Goal: Transaction & Acquisition: Download file/media

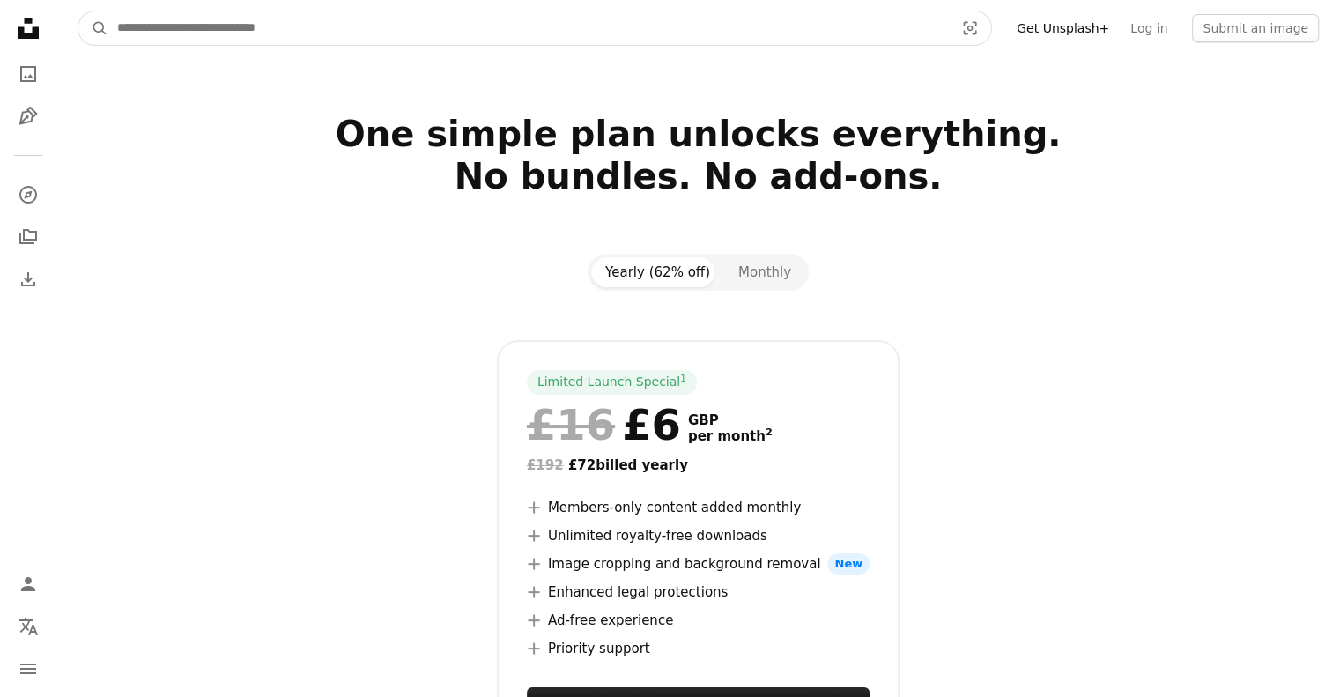
click at [169, 24] on input "Find visuals sitewide" at bounding box center [528, 27] width 840 height 33
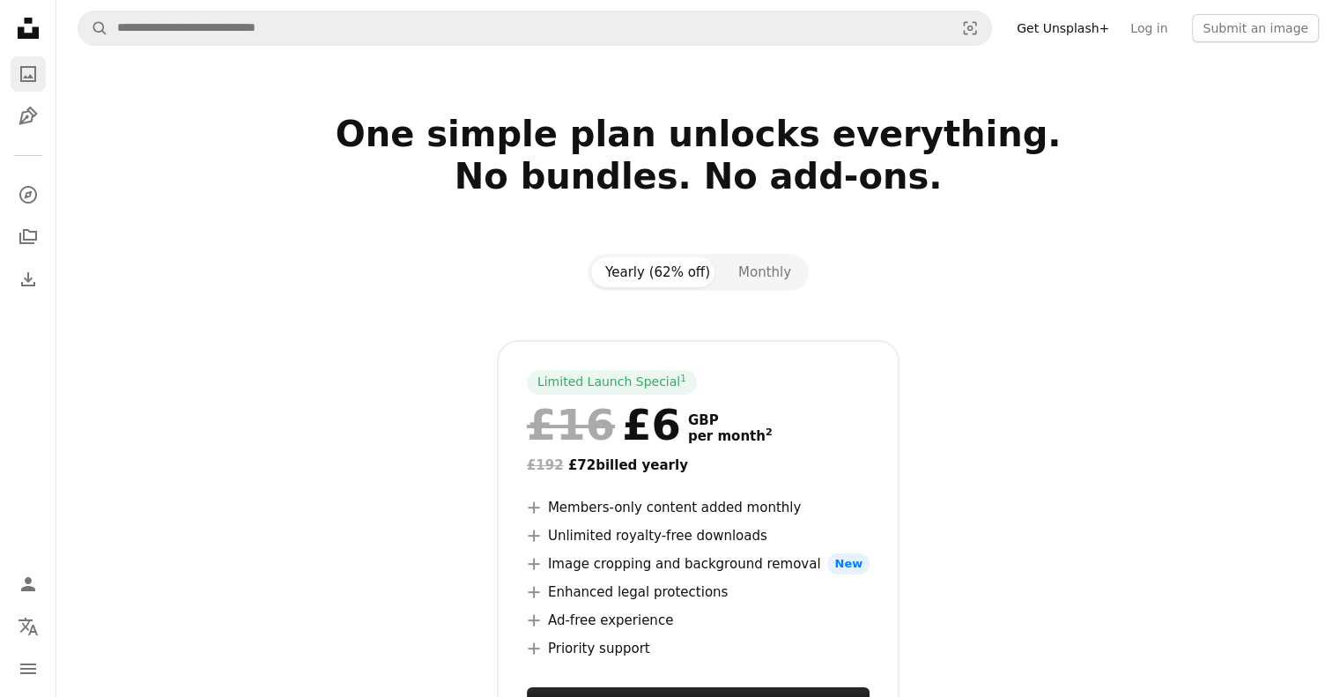
click at [15, 78] on link "A photo" at bounding box center [28, 73] width 35 height 35
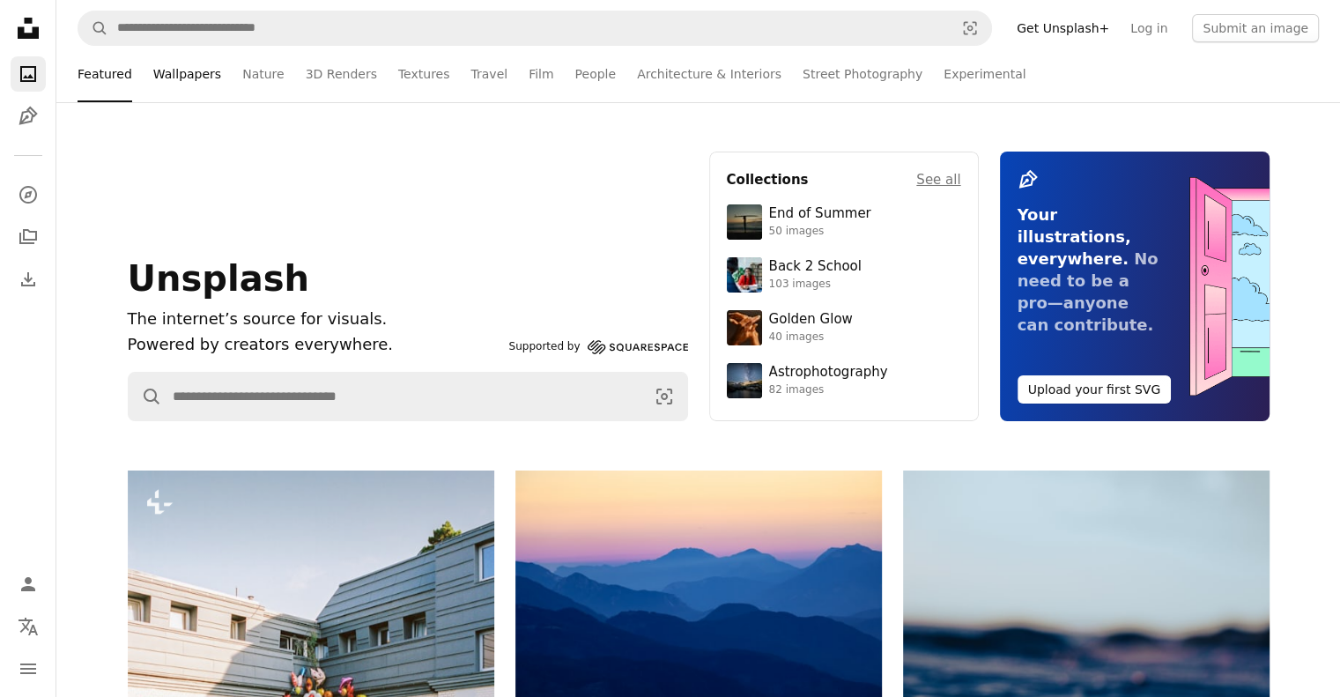
click at [181, 77] on link "Wallpapers" at bounding box center [187, 74] width 68 height 56
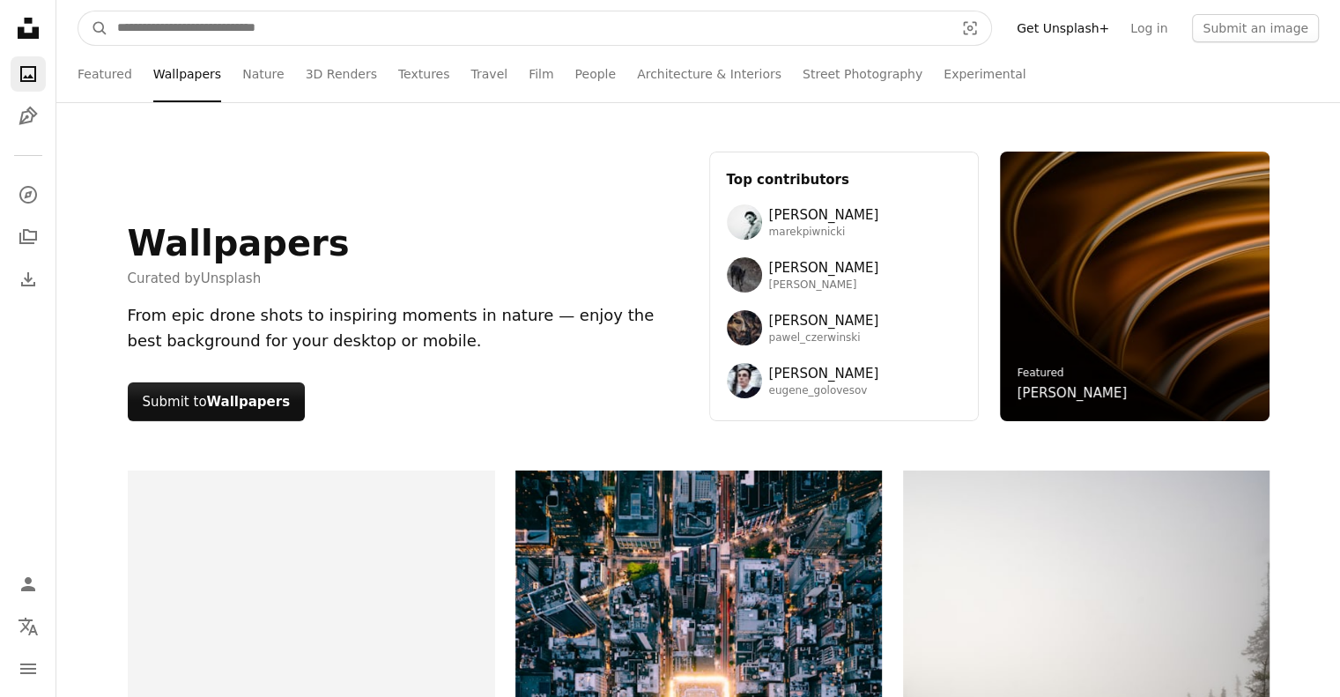
click at [421, 33] on input "Find visuals sitewide" at bounding box center [528, 27] width 840 height 33
type input "********"
click button "A magnifying glass" at bounding box center [93, 27] width 30 height 33
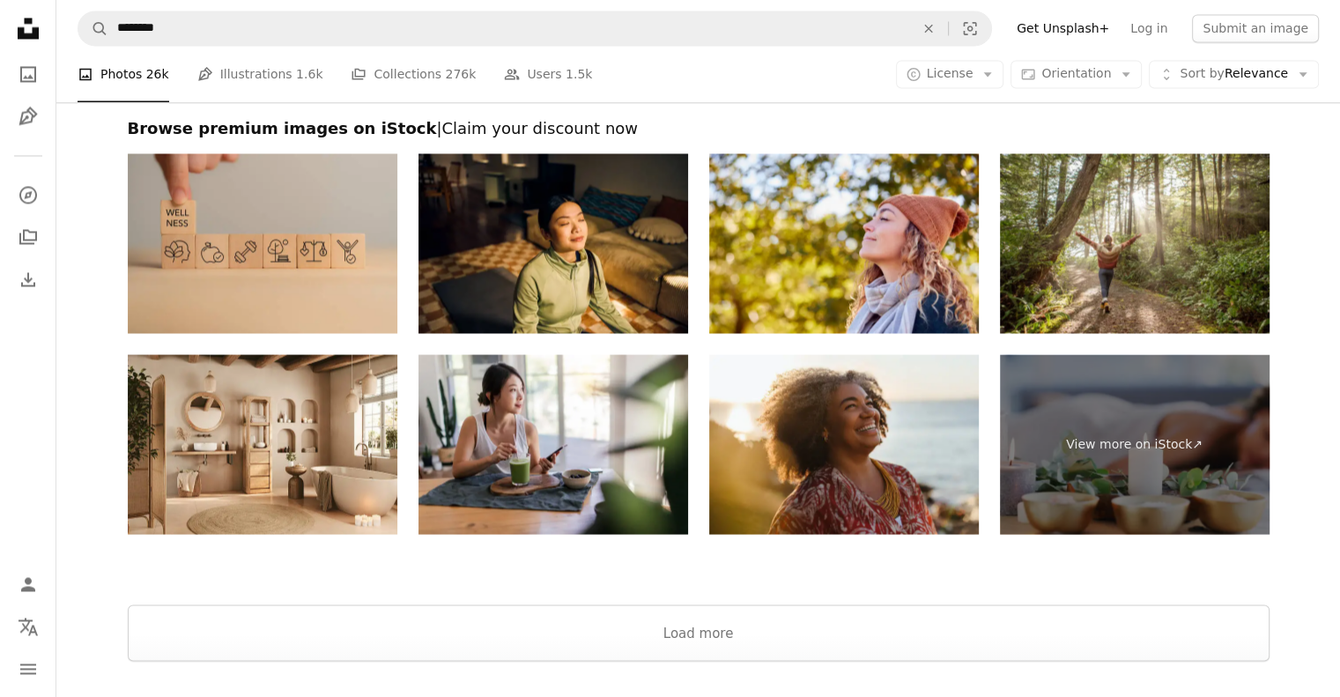
scroll to position [3255, 0]
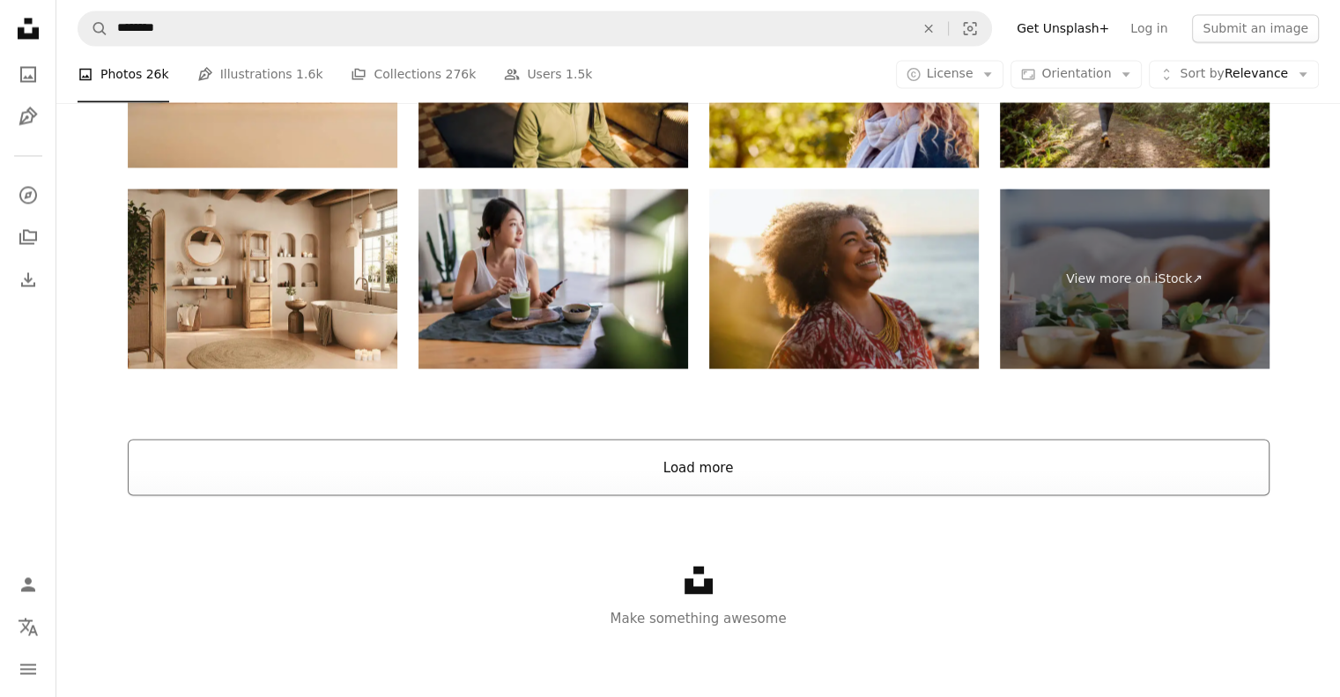
click at [697, 465] on button "Load more" at bounding box center [698, 467] width 1141 height 56
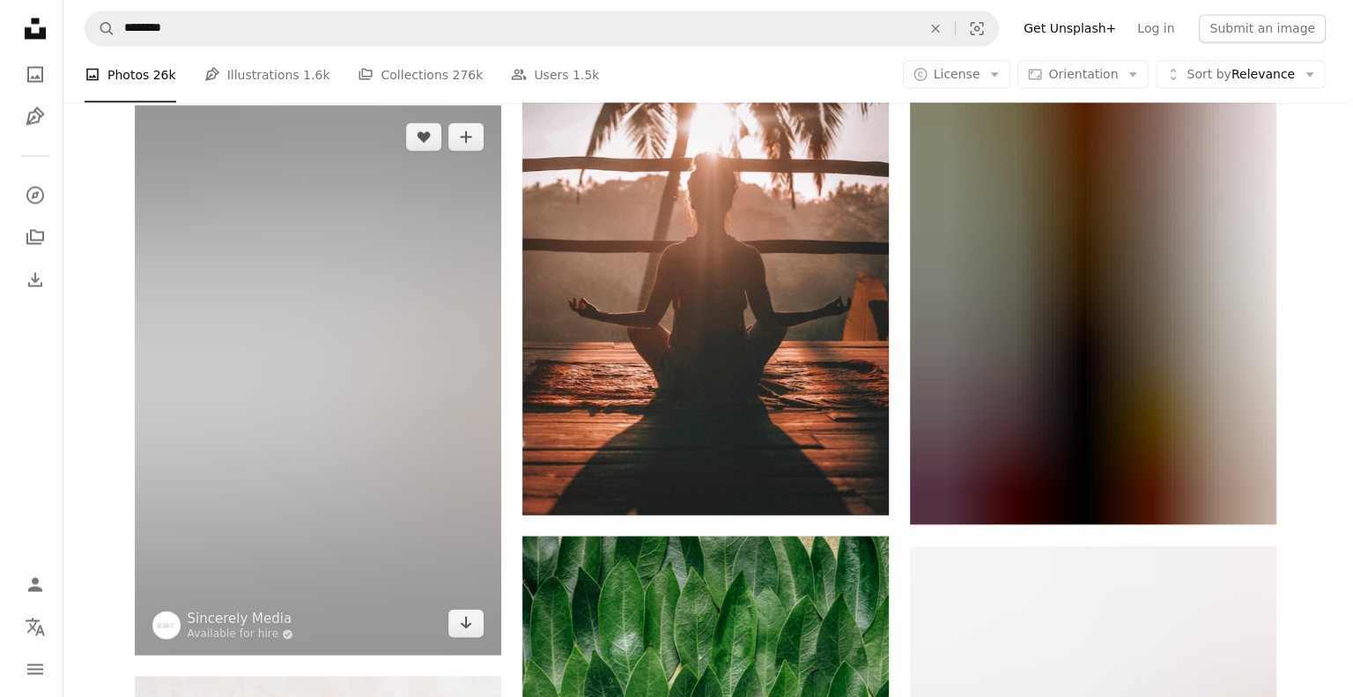
scroll to position [9980, 0]
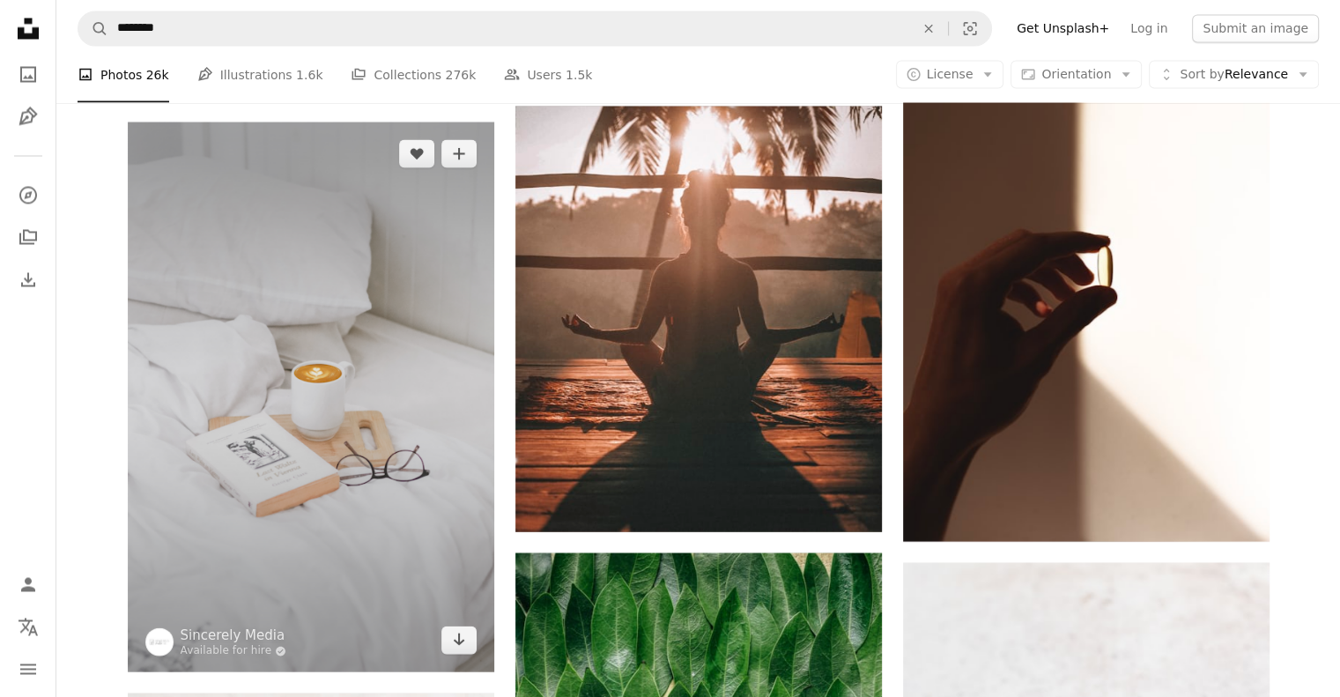
click at [264, 281] on img at bounding box center [311, 397] width 366 height 550
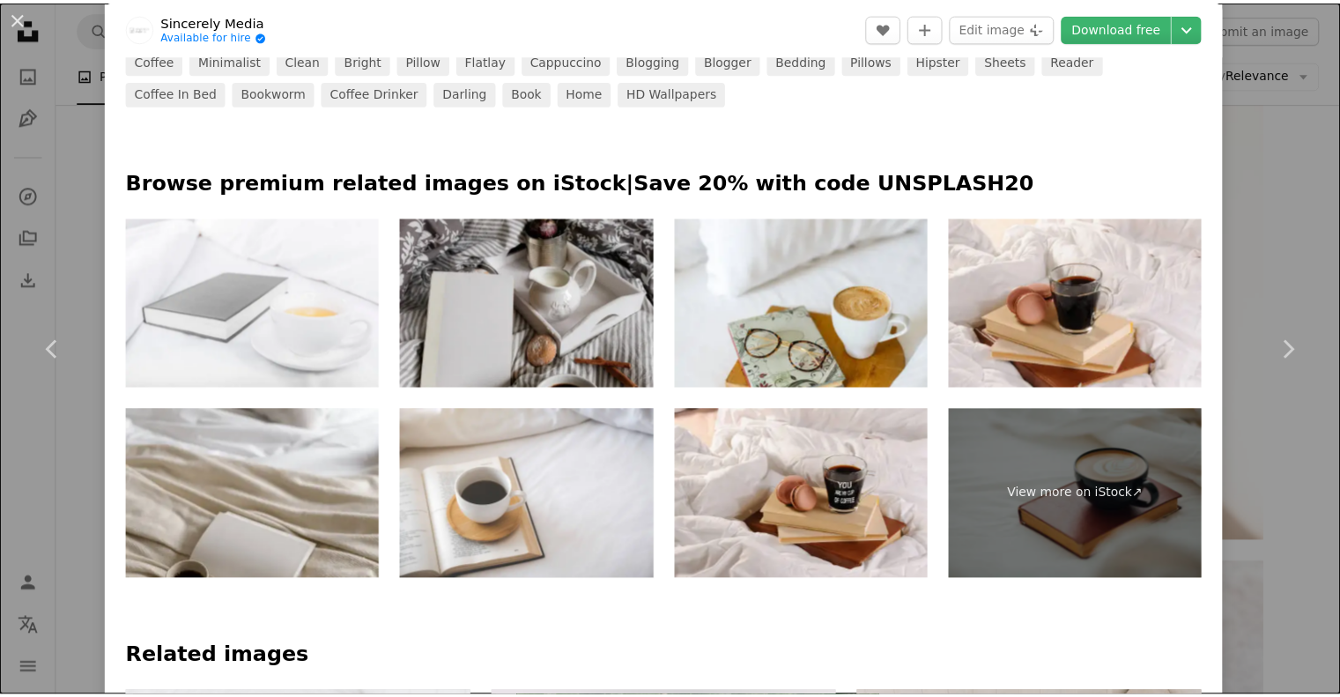
scroll to position [831, 0]
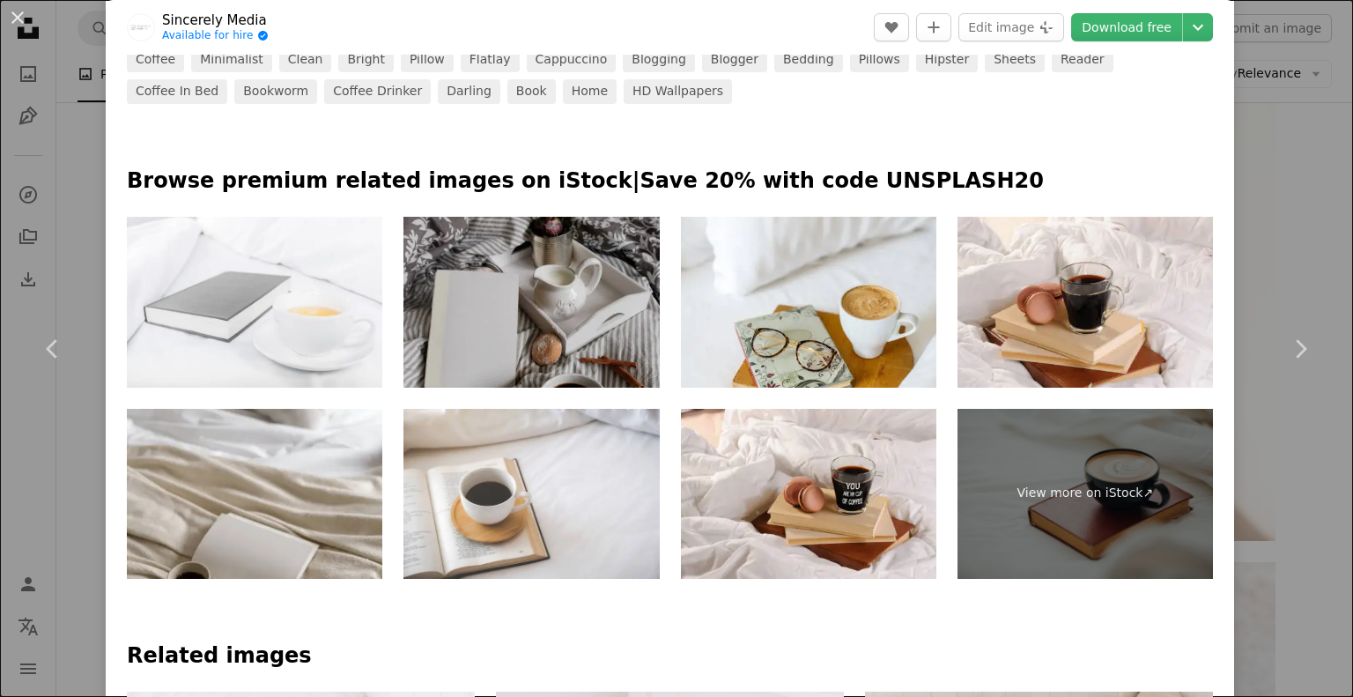
click at [471, 281] on img at bounding box center [530, 302] width 255 height 171
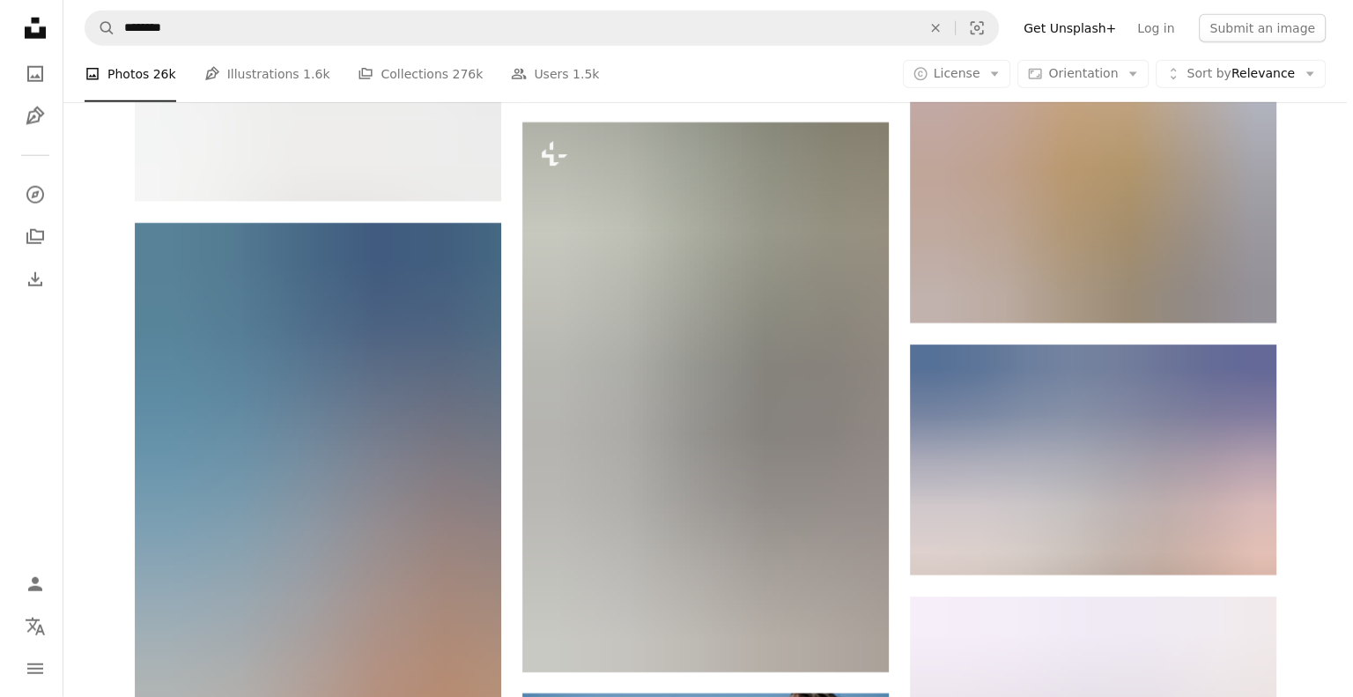
scroll to position [11551, 0]
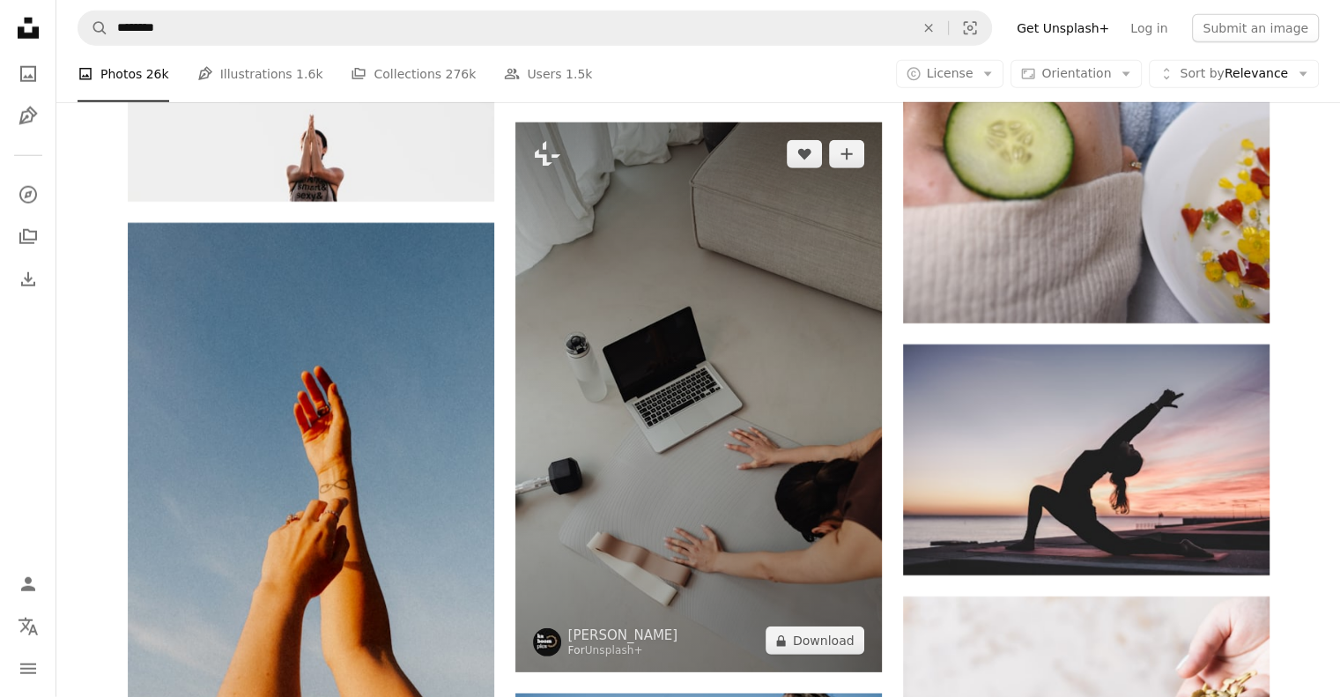
click at [720, 407] on img at bounding box center [698, 397] width 366 height 550
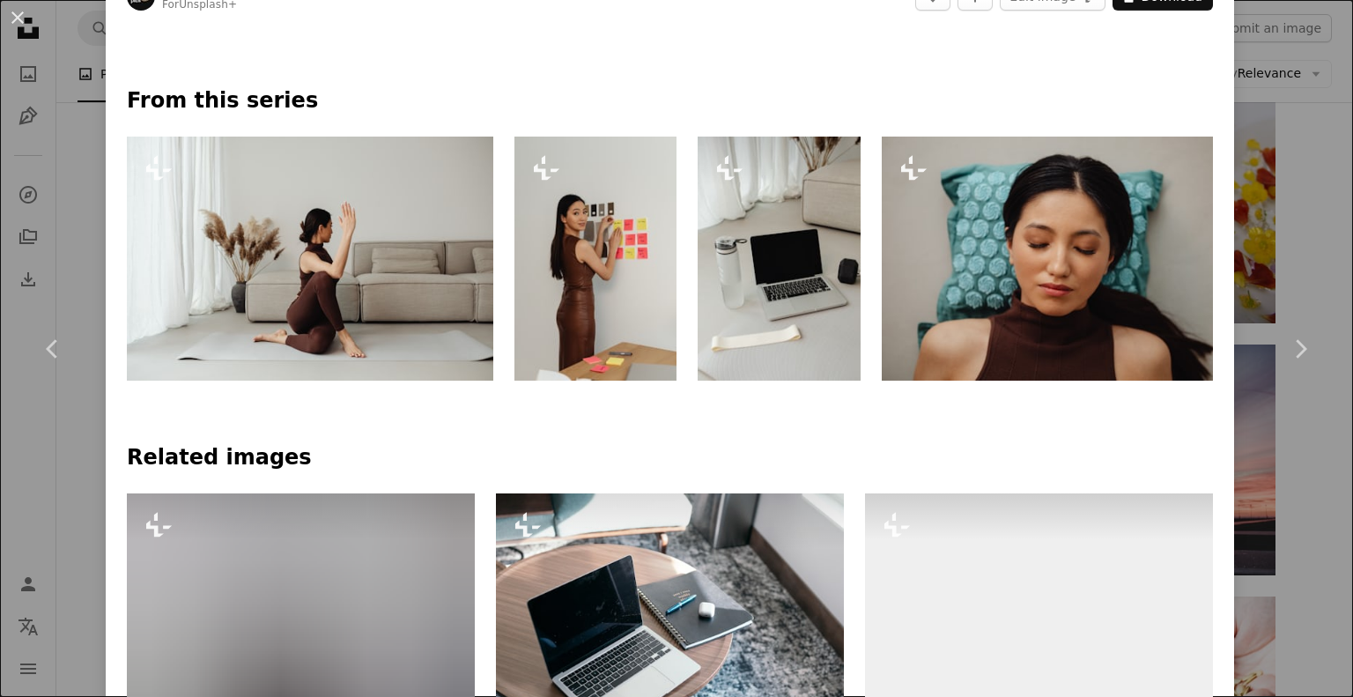
scroll to position [796, 0]
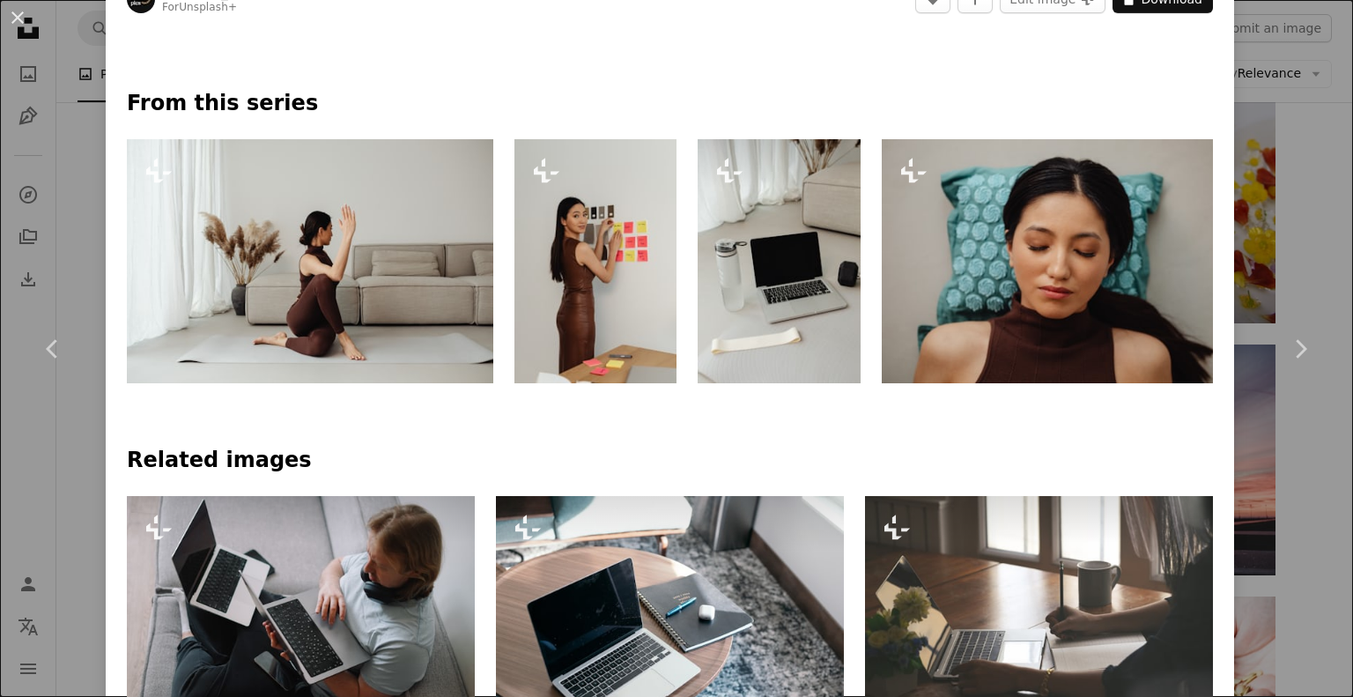
click at [782, 281] on img at bounding box center [779, 261] width 163 height 244
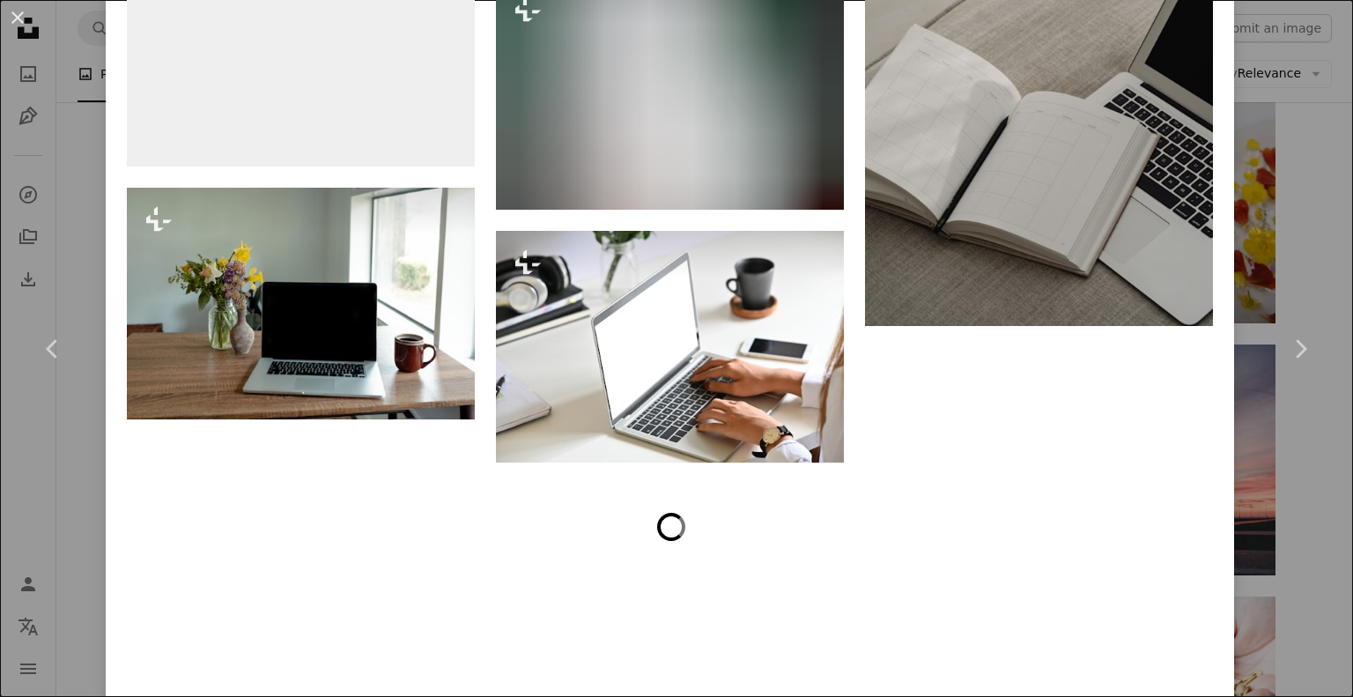
scroll to position [5022, 0]
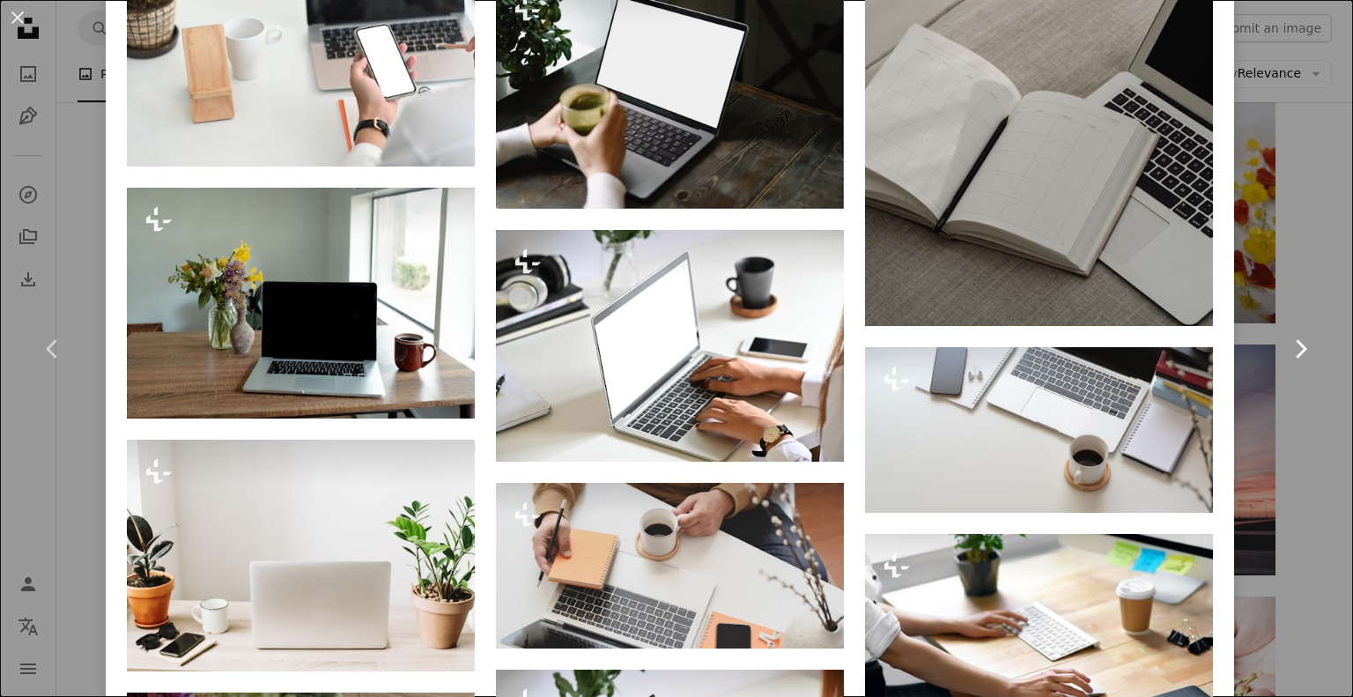
click at [1259, 383] on link "Chevron right" at bounding box center [1300, 348] width 106 height 169
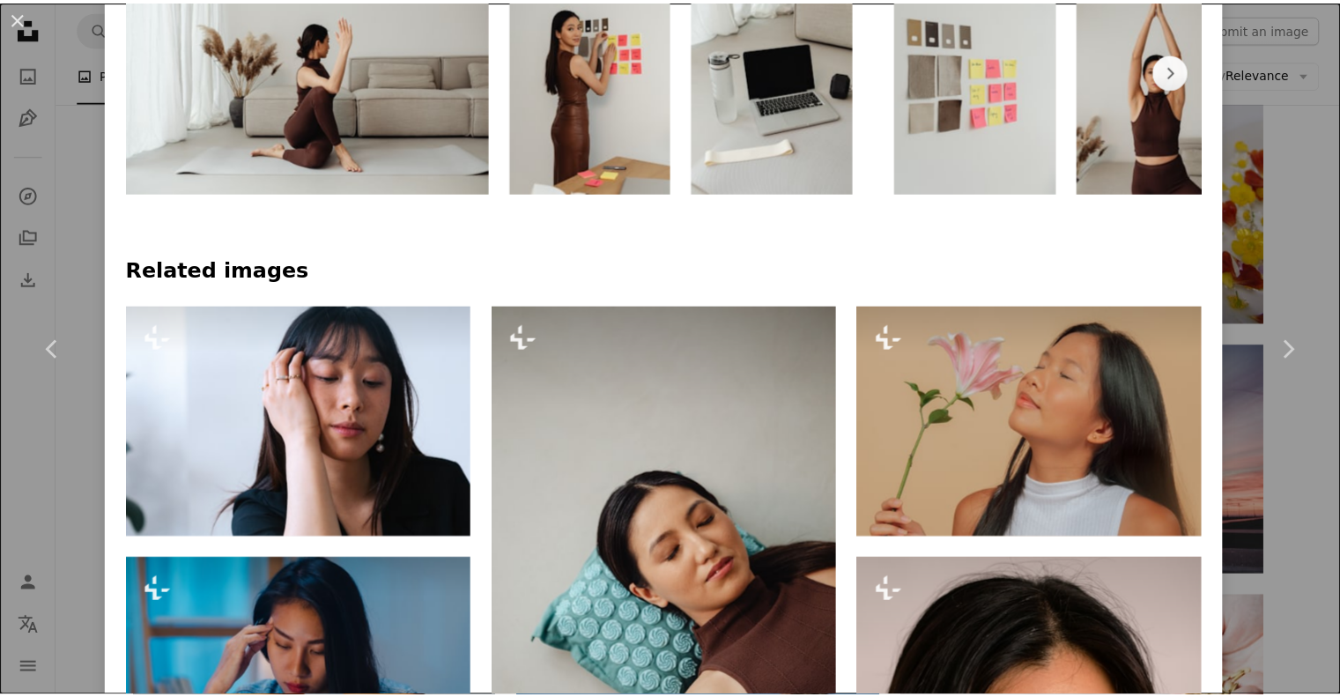
scroll to position [985, 0]
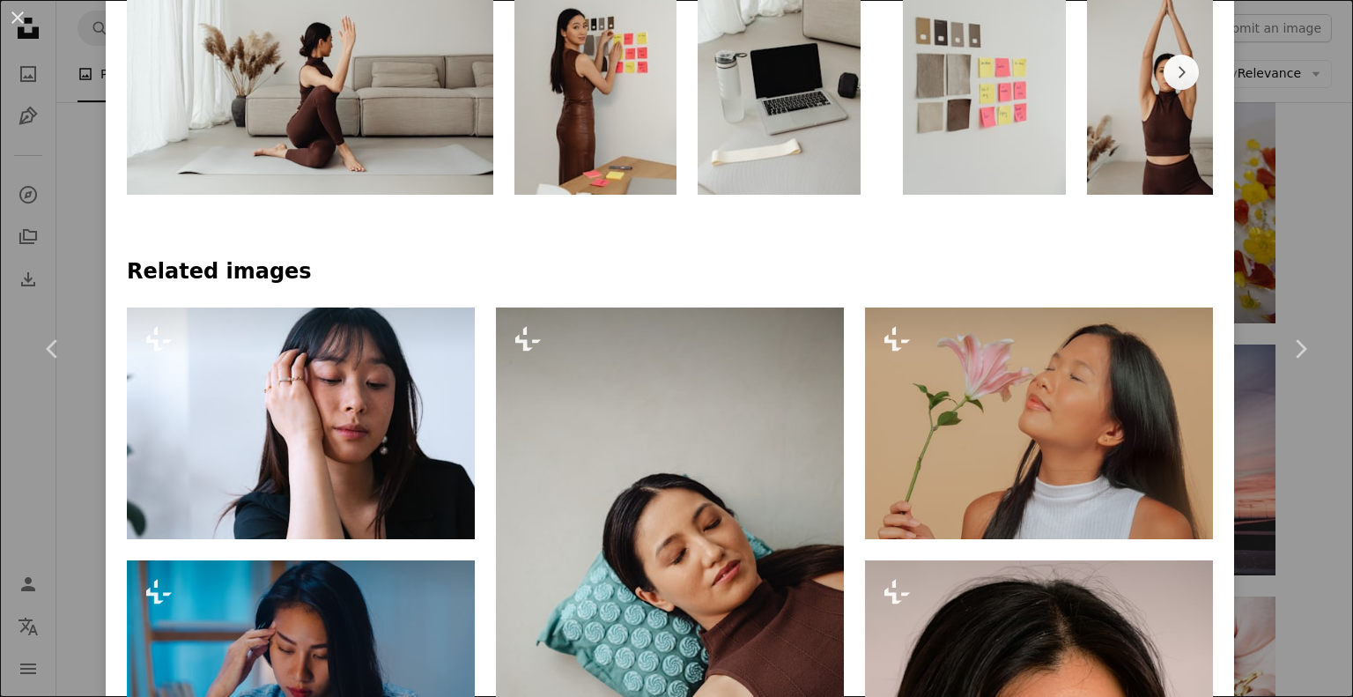
click at [1277, 257] on div "An X shape Chevron left Chevron right [PERSON_NAME] For Unsplash+ A heart A plu…" at bounding box center [676, 348] width 1353 height 697
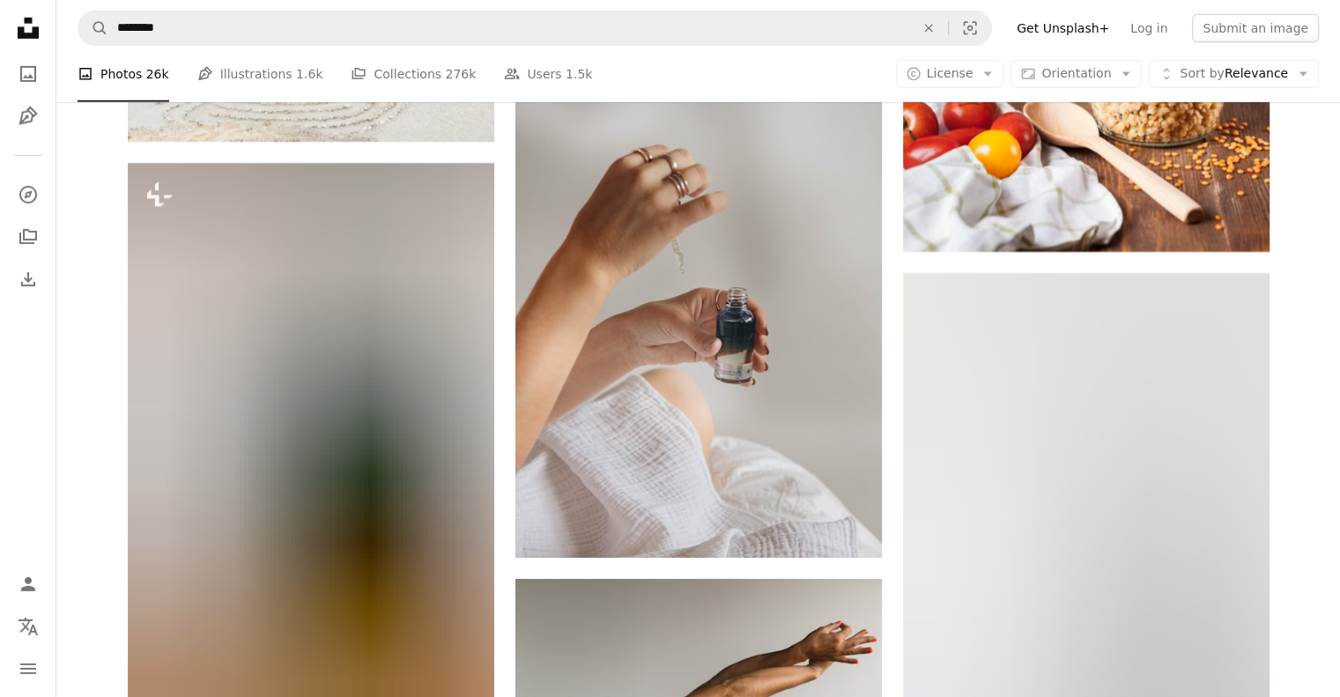
scroll to position [12444, 0]
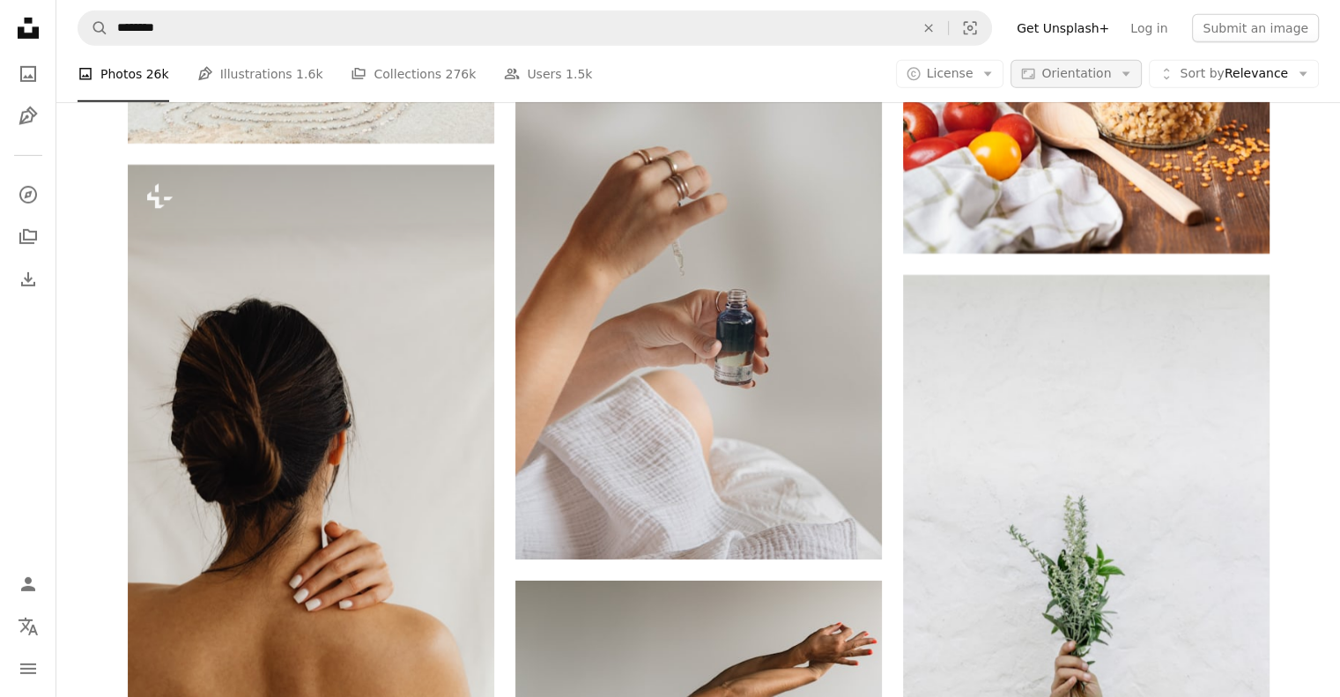
click at [1064, 73] on span "Orientation" at bounding box center [1076, 73] width 70 height 14
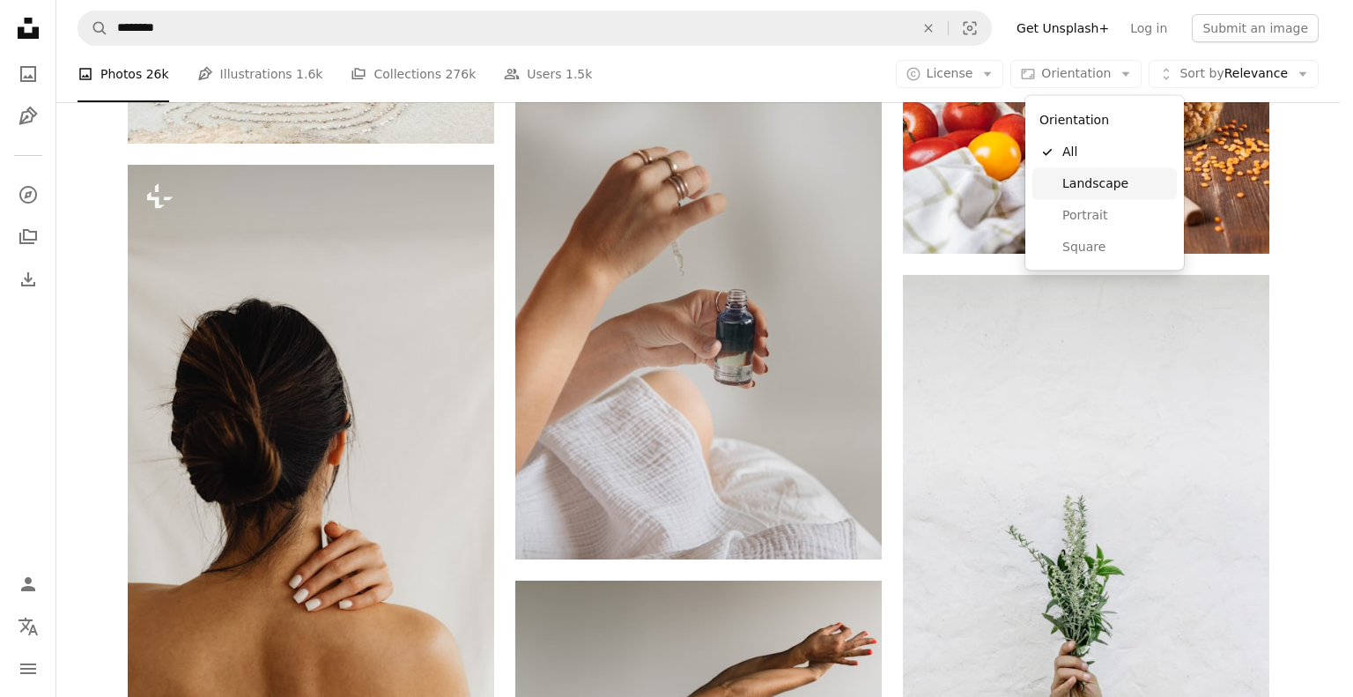
click at [1091, 179] on span "Landscape" at bounding box center [1115, 184] width 107 height 18
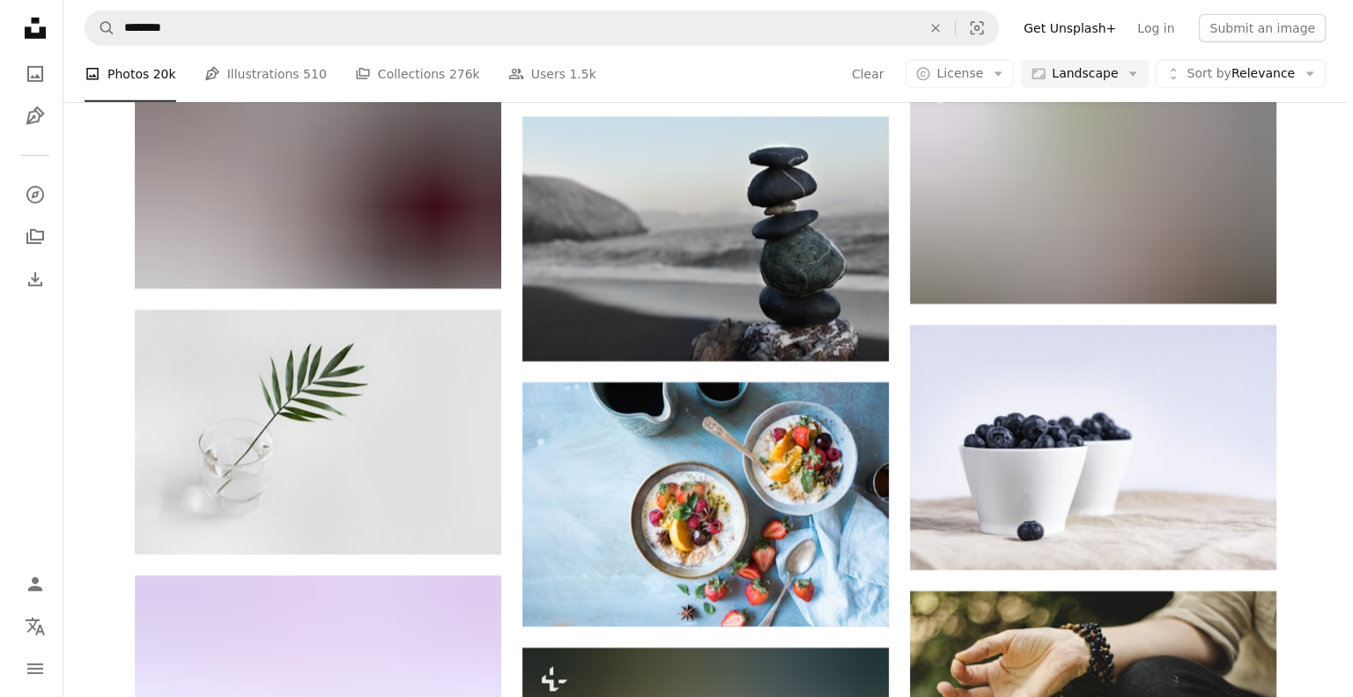
scroll to position [18399, 0]
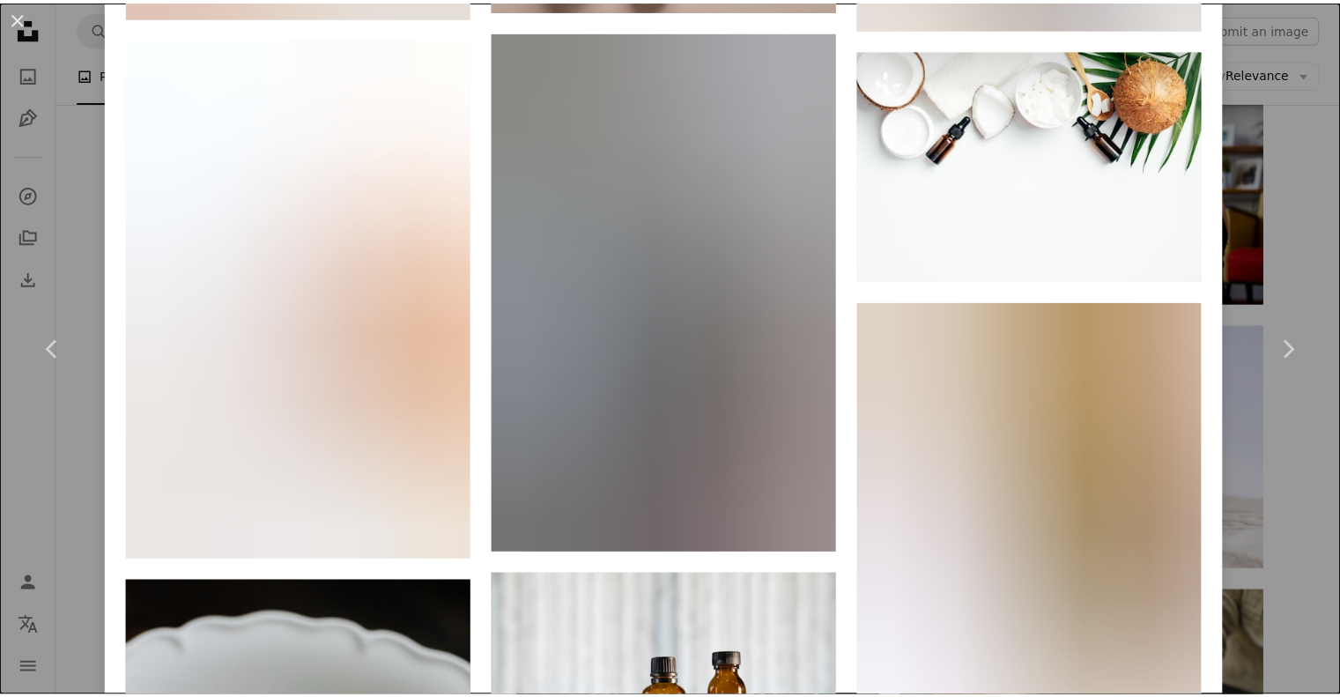
scroll to position [5418, 0]
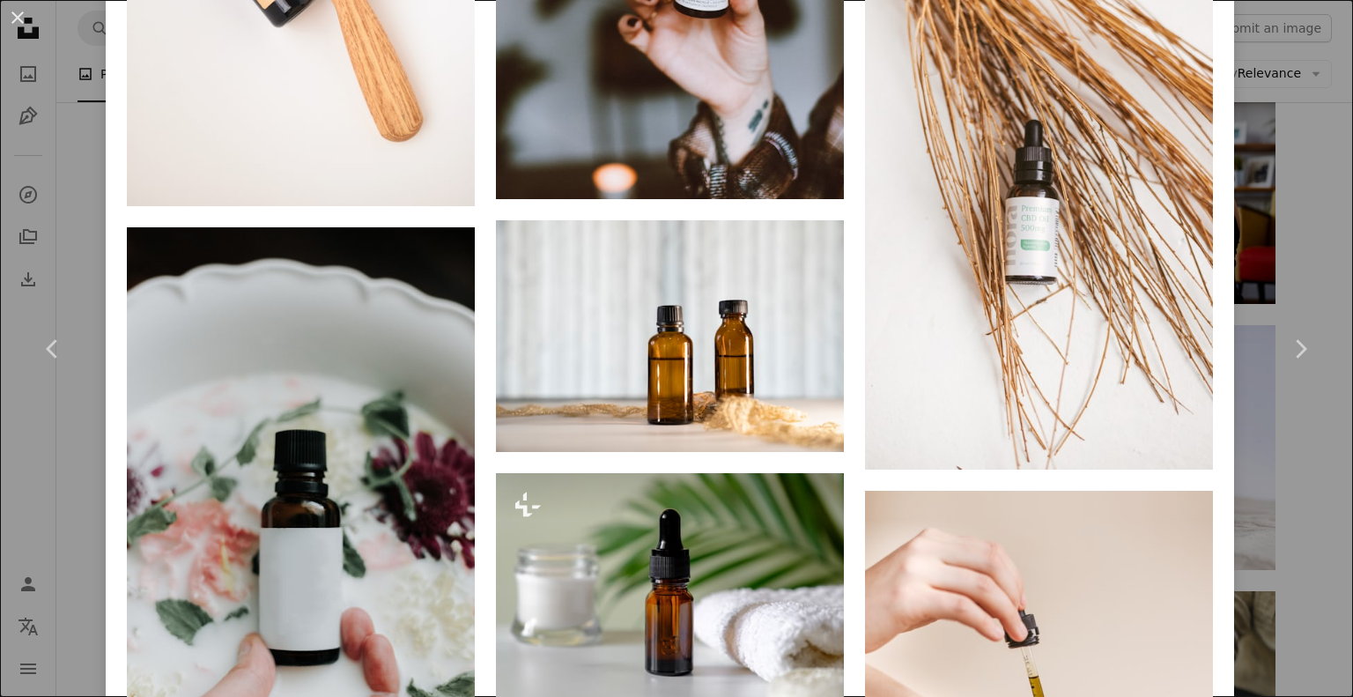
click at [1275, 477] on div "An X shape Chevron left Chevron right Viva [PERSON_NAME] Studios Available for …" at bounding box center [676, 348] width 1353 height 697
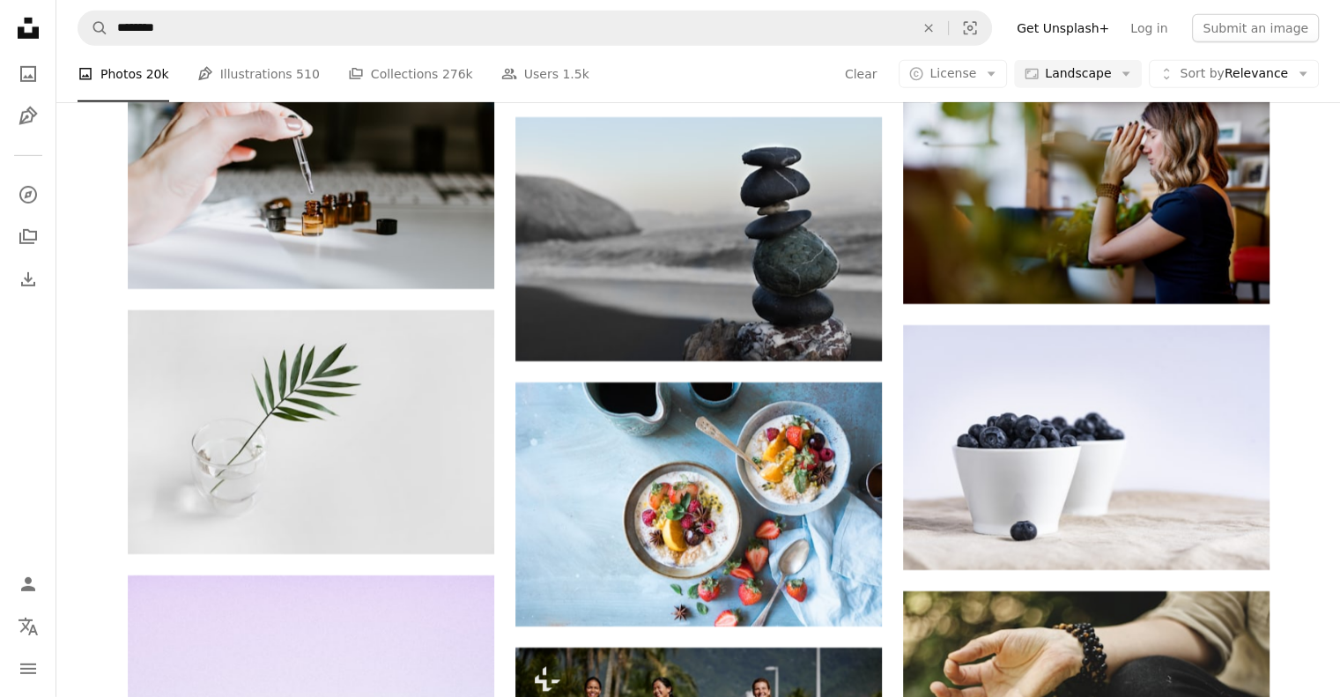
scroll to position [26587, 0]
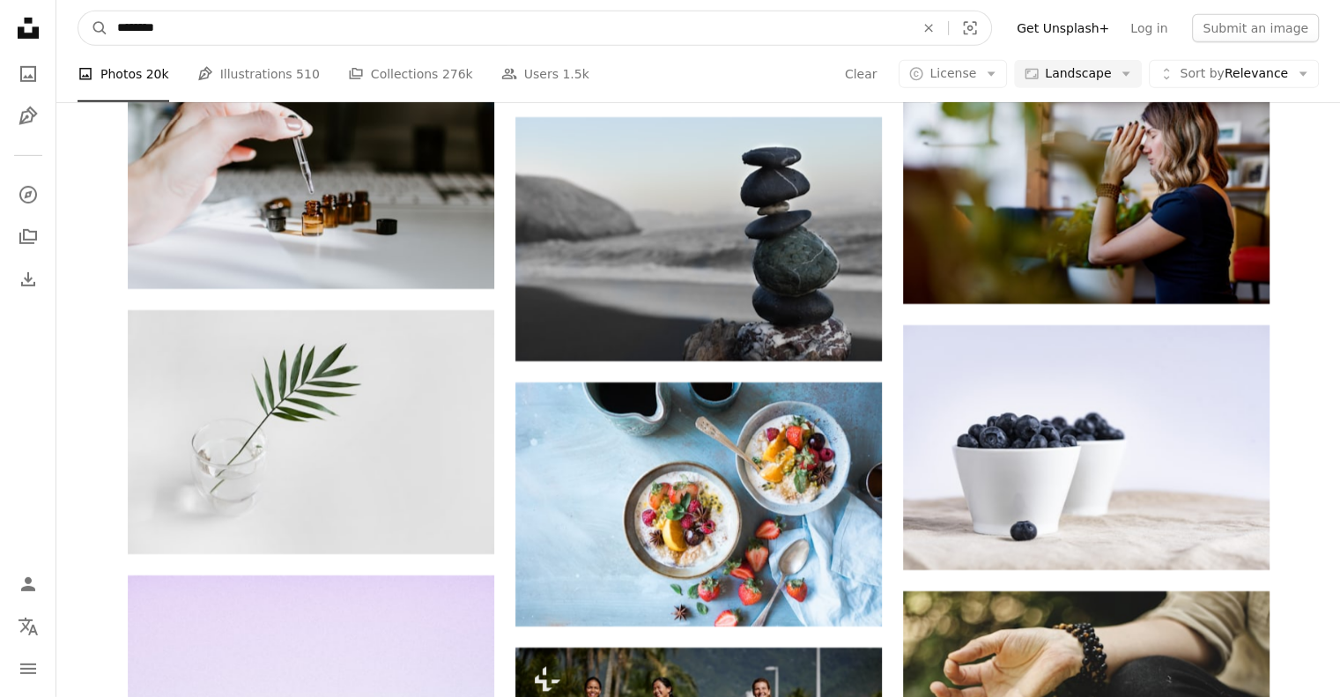
click at [369, 41] on input "********" at bounding box center [508, 27] width 801 height 33
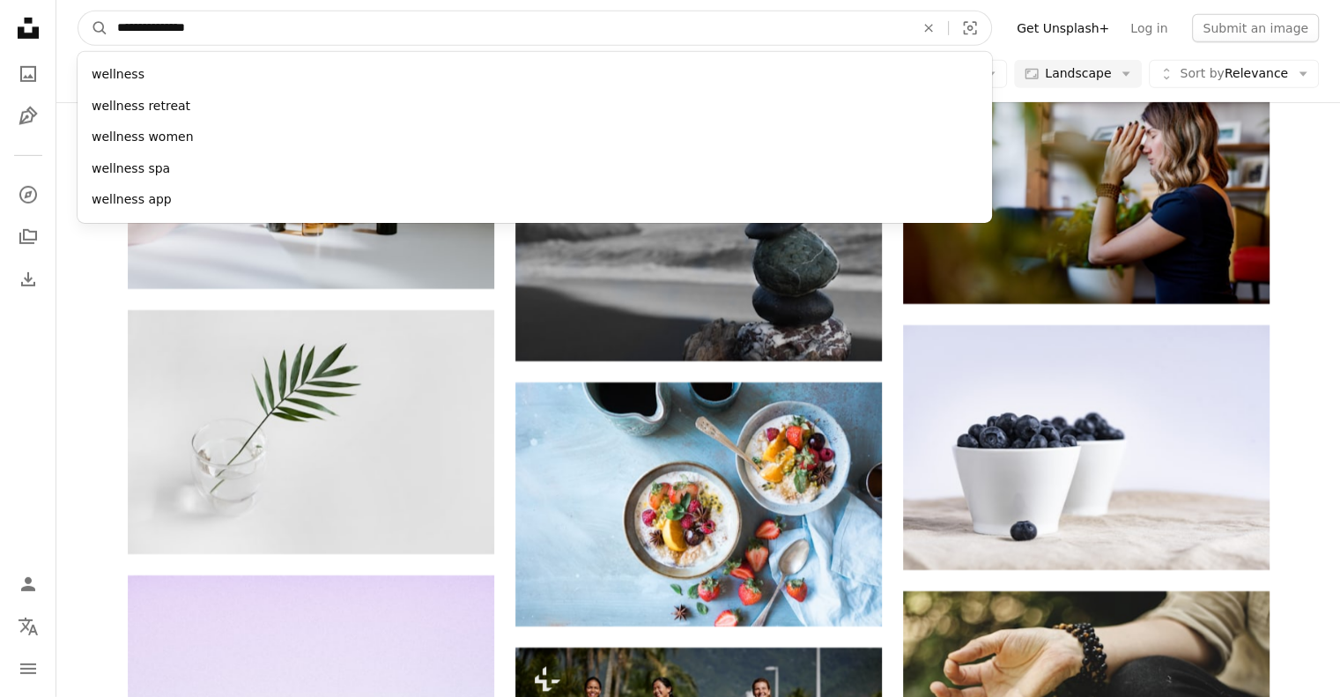
type input "**********"
click button "A magnifying glass" at bounding box center [93, 27] width 30 height 33
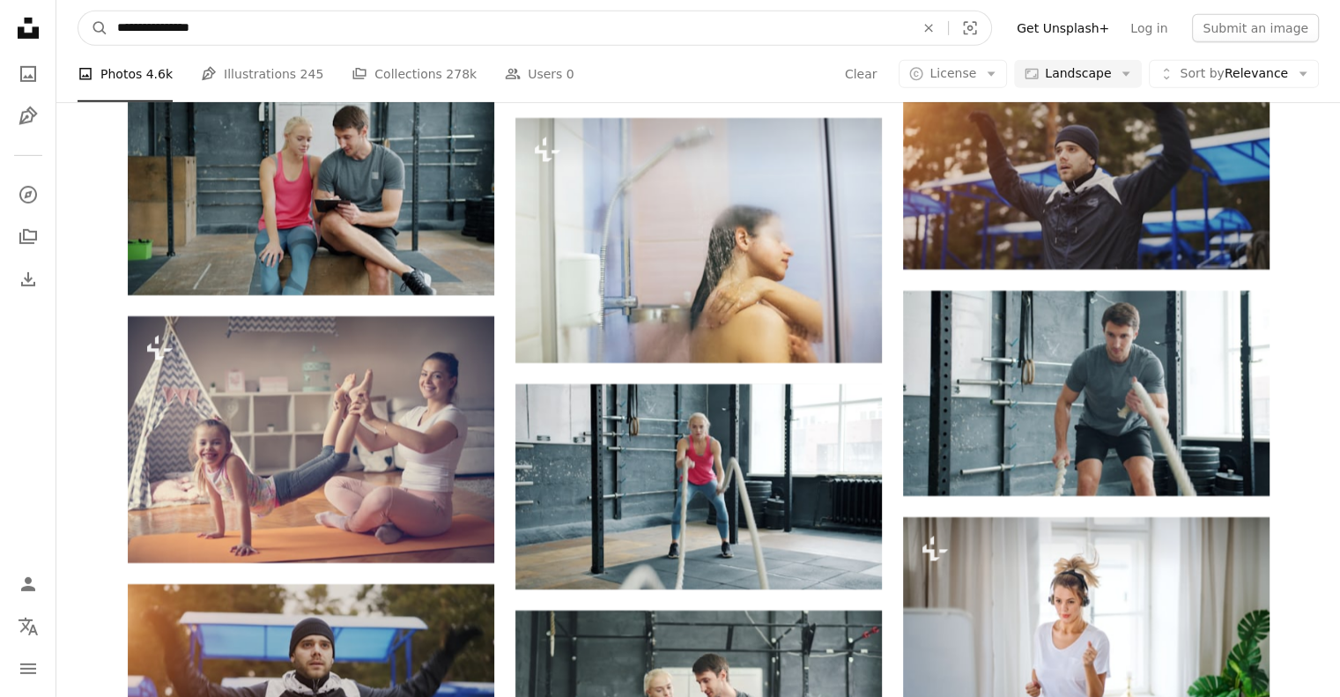
scroll to position [10306, 0]
drag, startPoint x: 296, startPoint y: 31, endPoint x: 63, endPoint y: 13, distance: 233.2
click at [63, 13] on nav "**********" at bounding box center [697, 28] width 1283 height 56
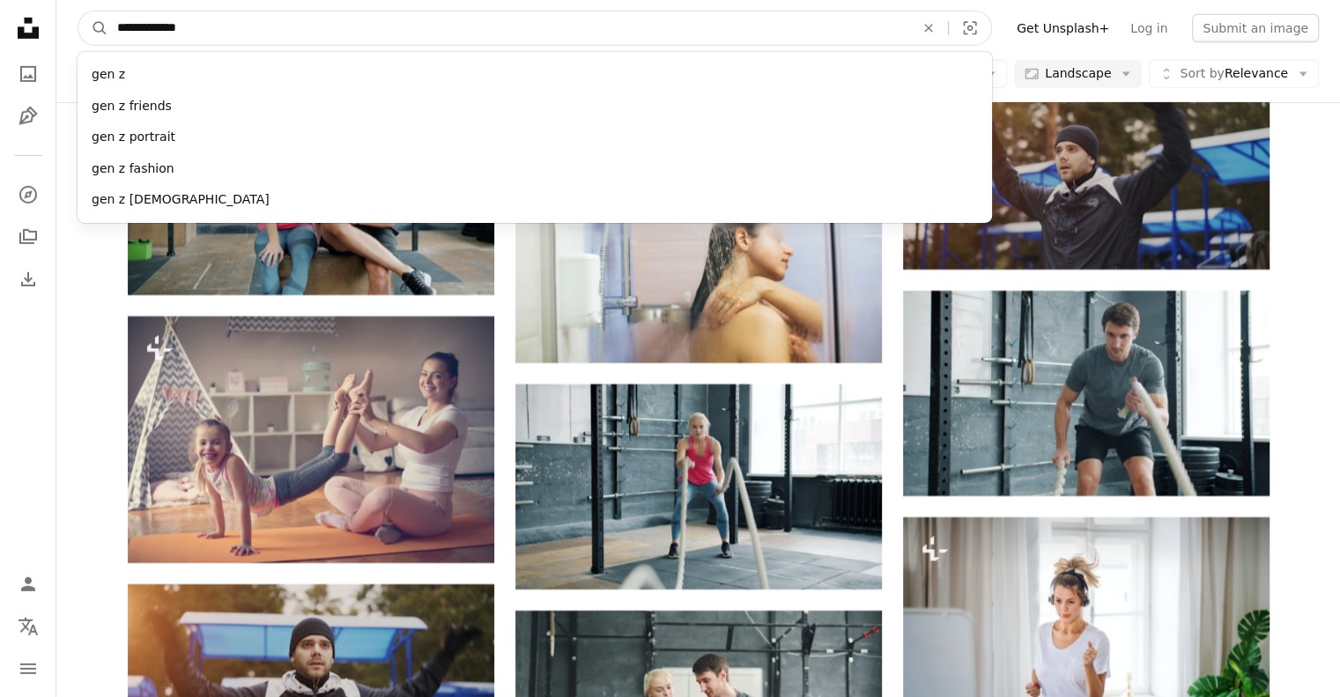
type input "**********"
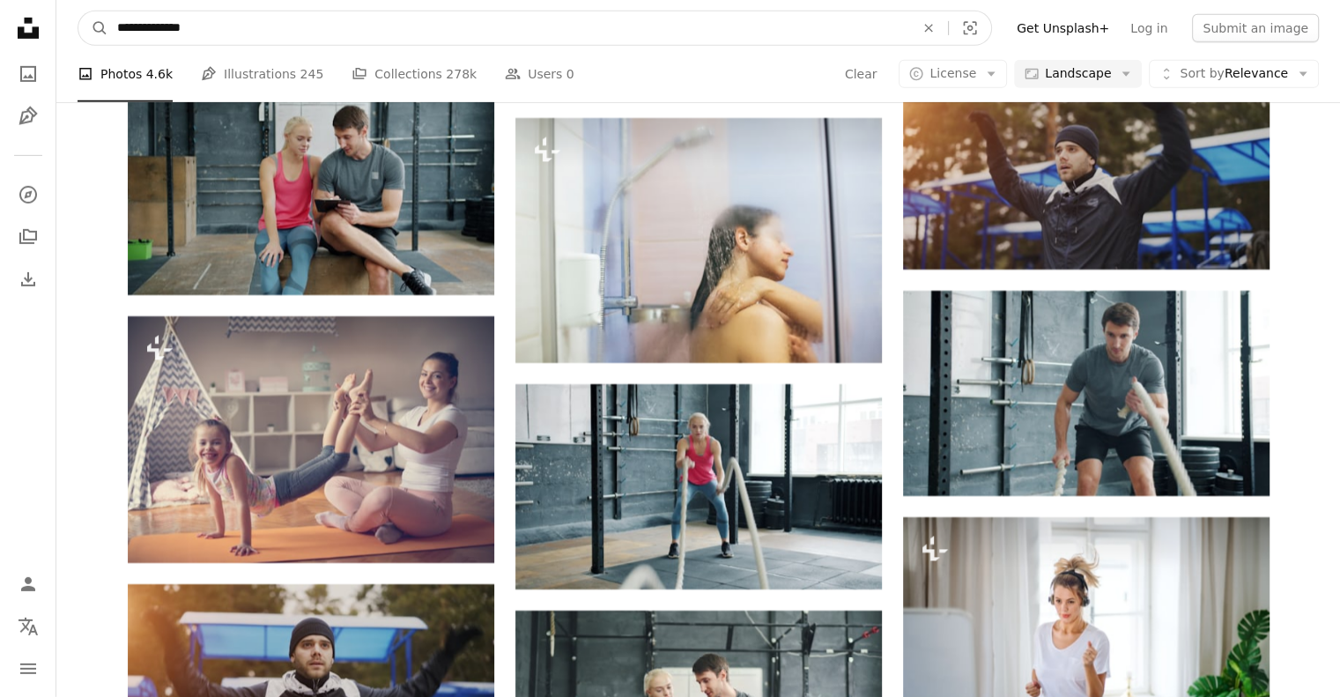
click button "A magnifying glass" at bounding box center [93, 27] width 30 height 33
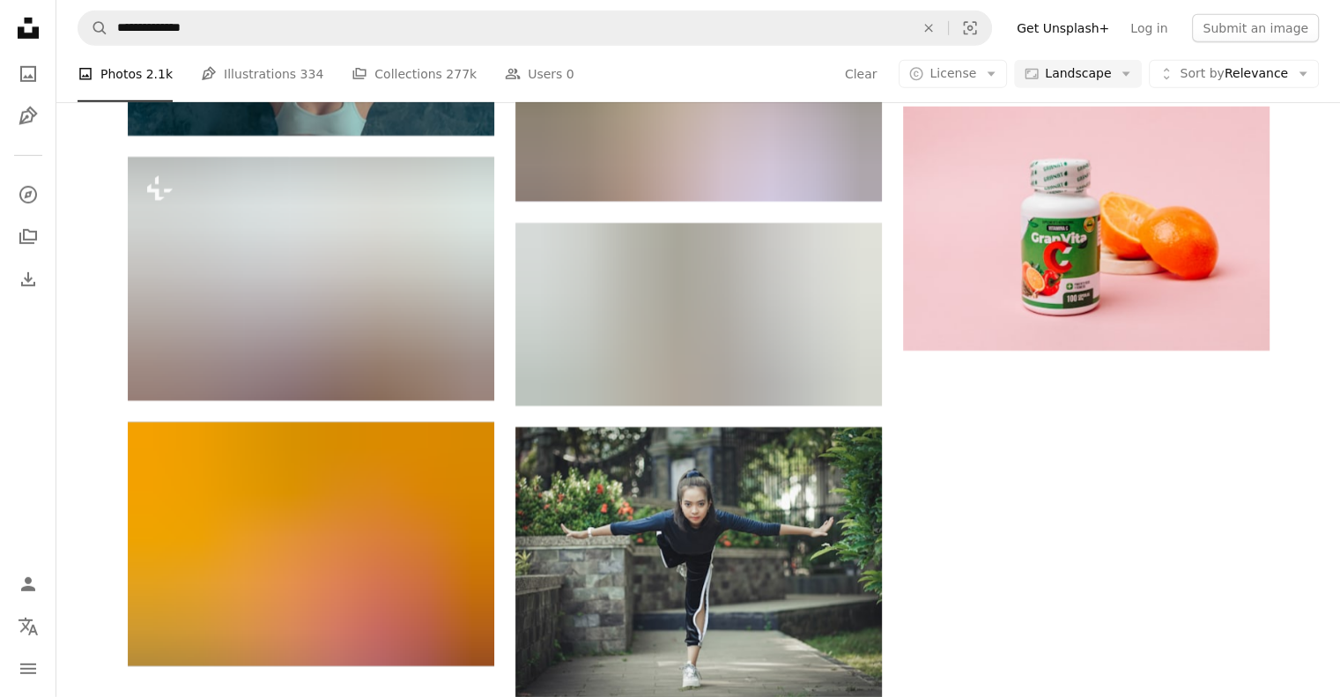
scroll to position [3293, 0]
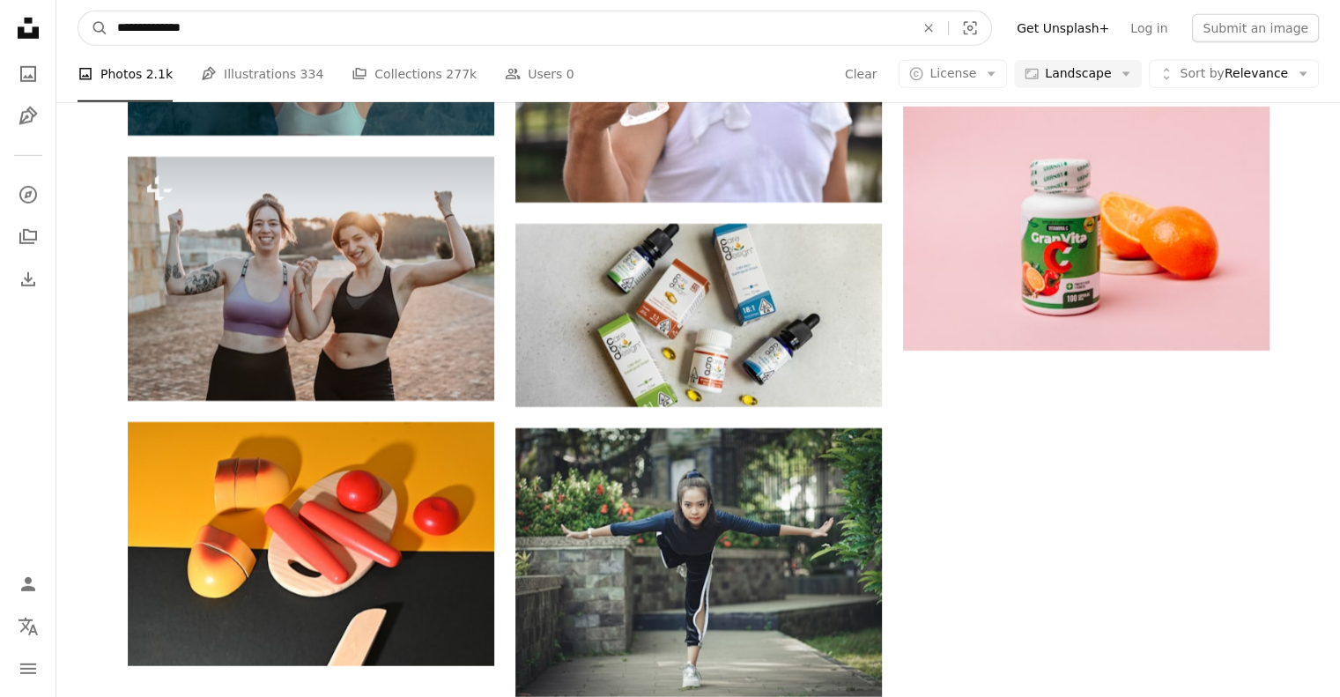
drag, startPoint x: 218, startPoint y: 41, endPoint x: 77, endPoint y: 25, distance: 142.7
click at [77, 25] on nav "**********" at bounding box center [697, 28] width 1283 height 56
type input "**********"
click at [78, 11] on button "A magnifying glass" at bounding box center [93, 27] width 30 height 33
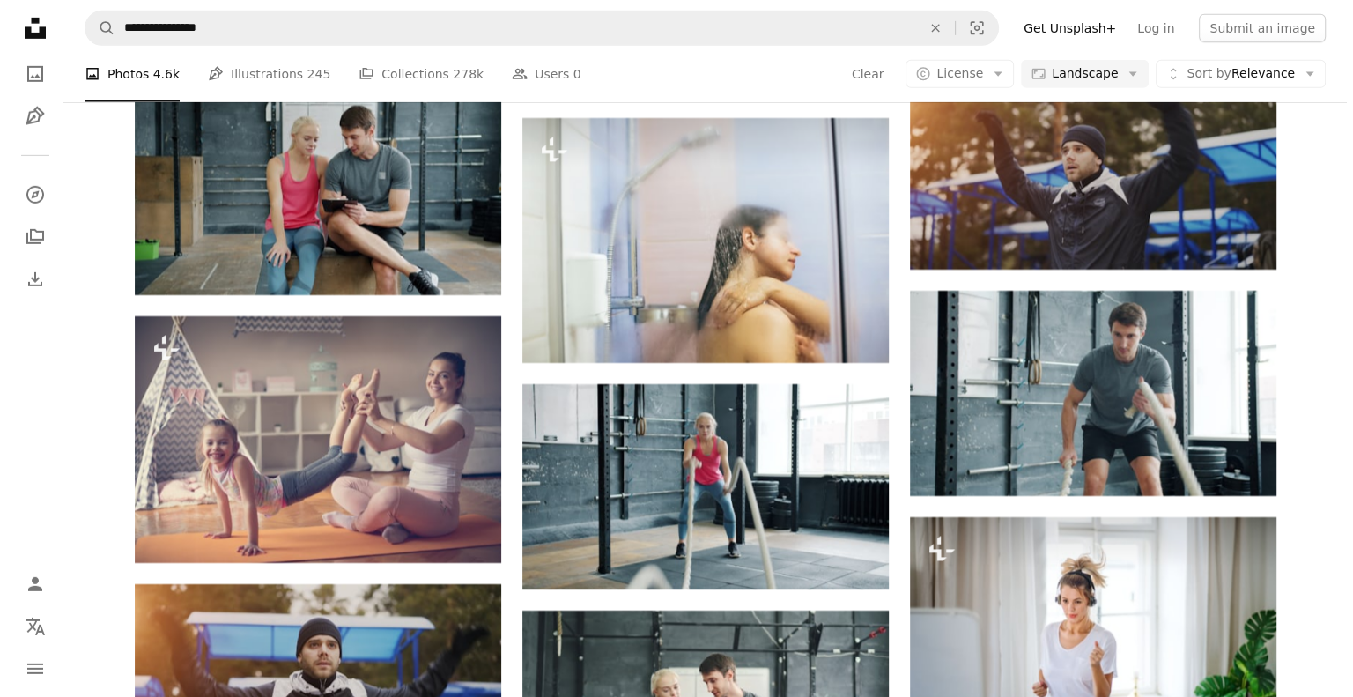
scroll to position [1599, 0]
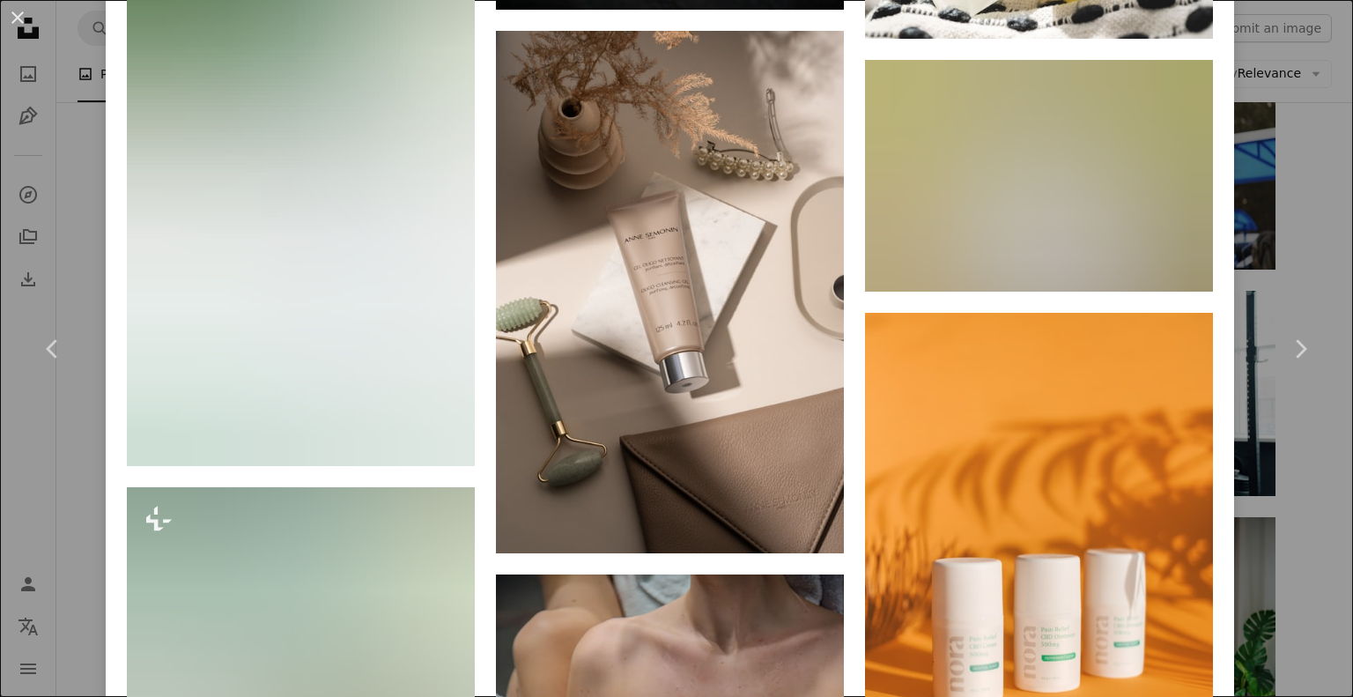
scroll to position [3618, 0]
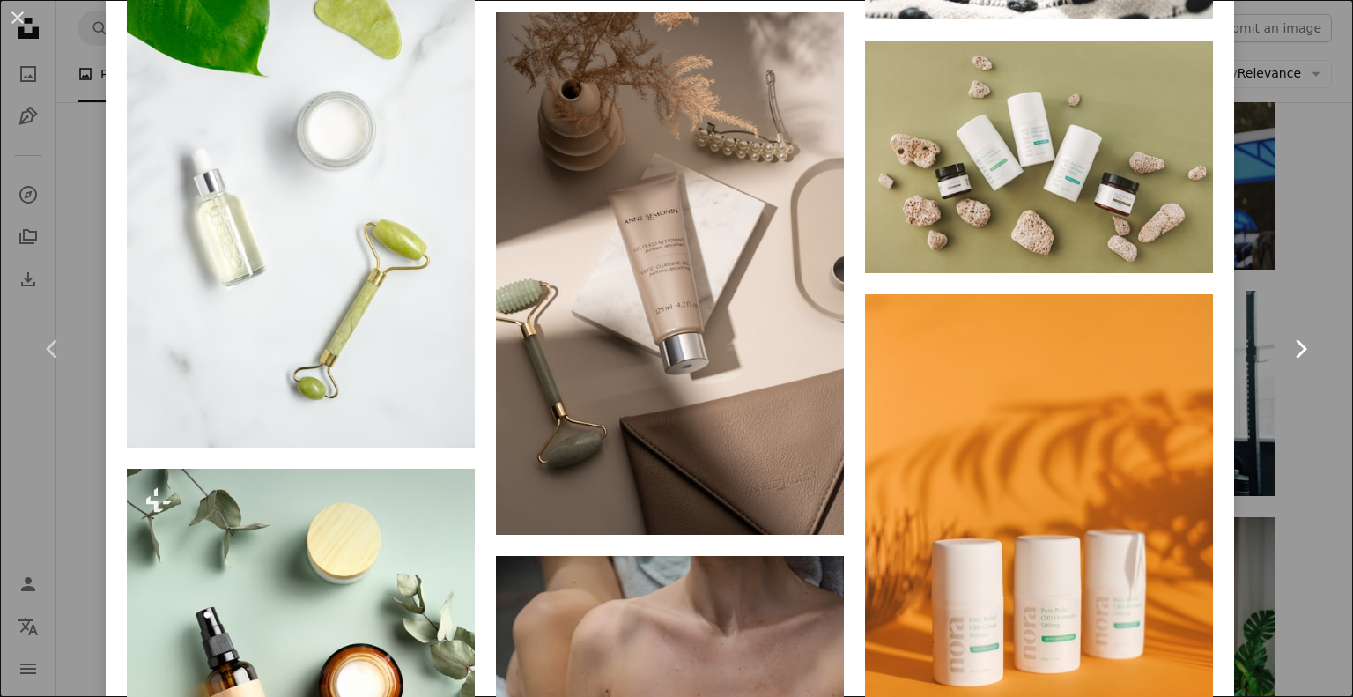
click at [1252, 406] on link "Chevron right" at bounding box center [1300, 348] width 106 height 169
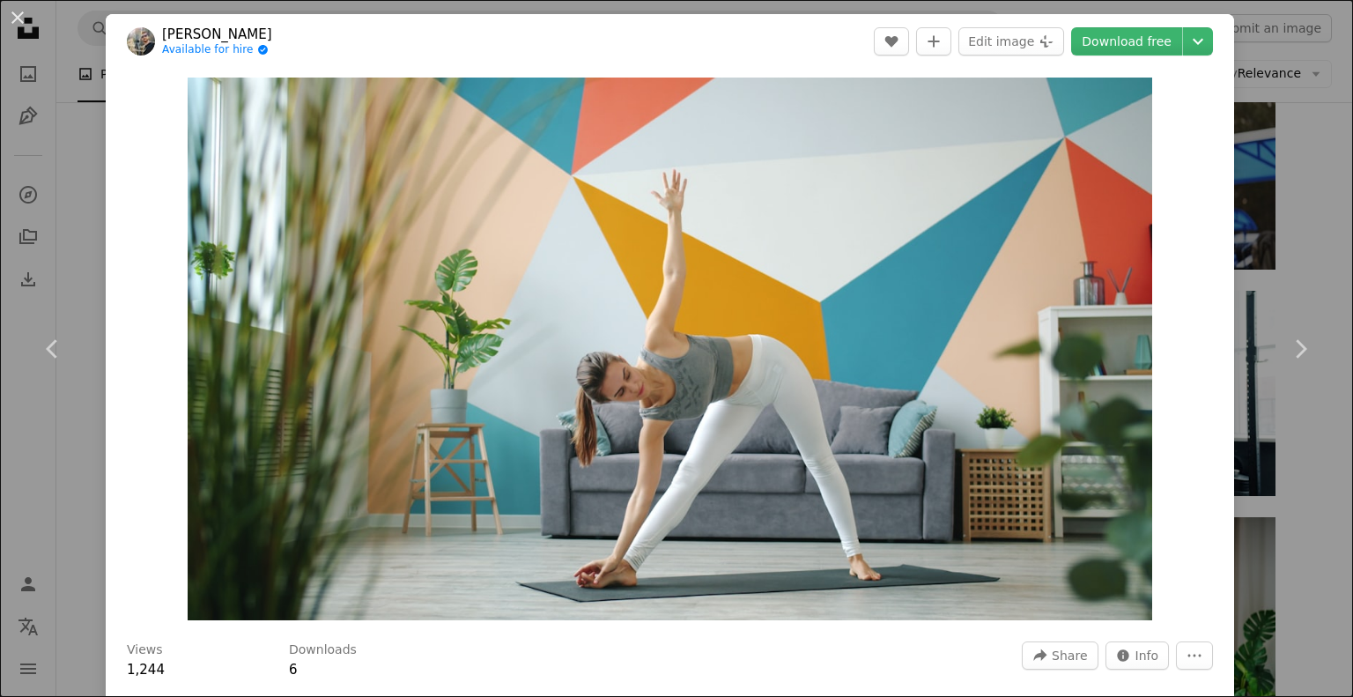
scroll to position [369, 0]
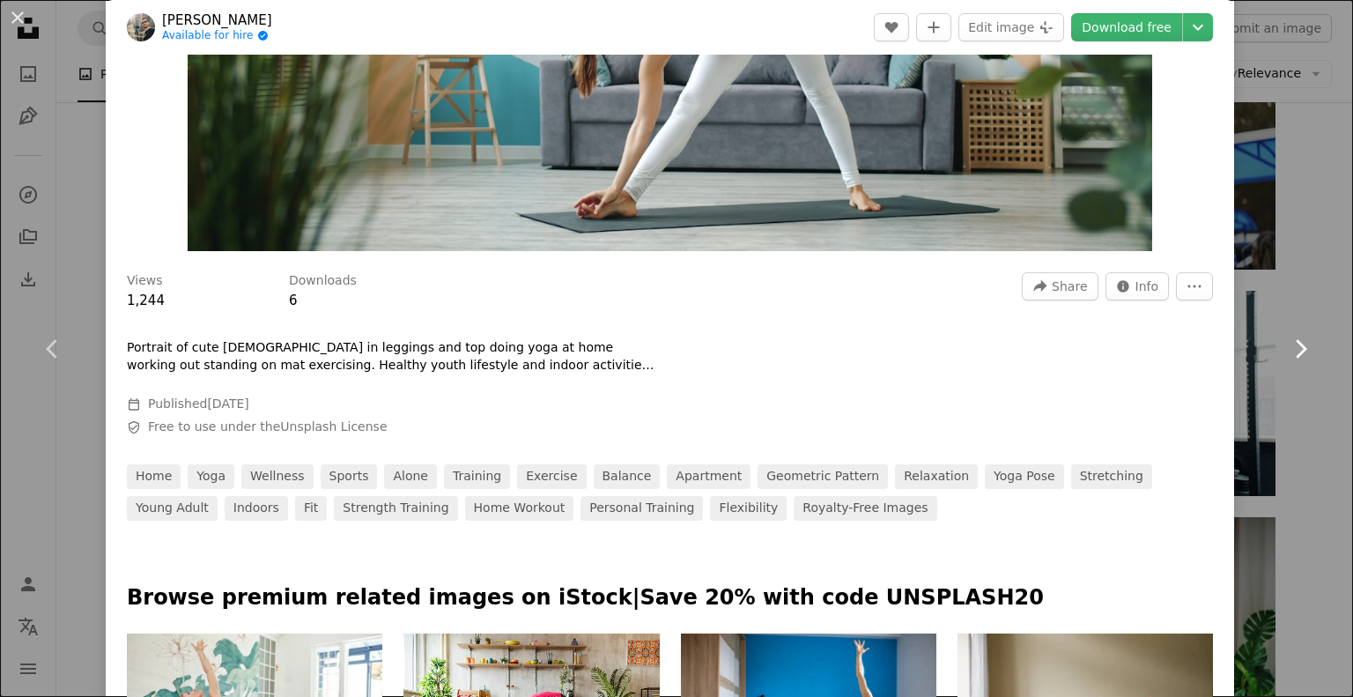
click at [1269, 337] on link "Chevron right" at bounding box center [1300, 348] width 106 height 169
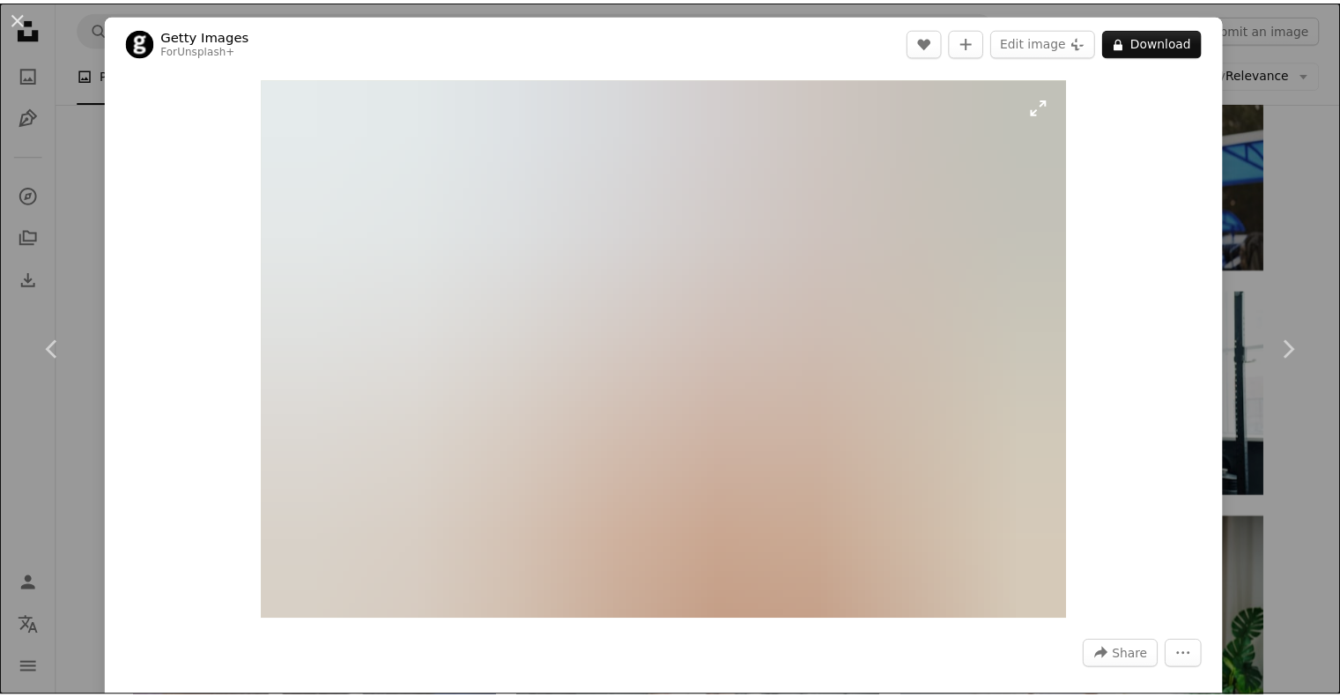
scroll to position [520, 0]
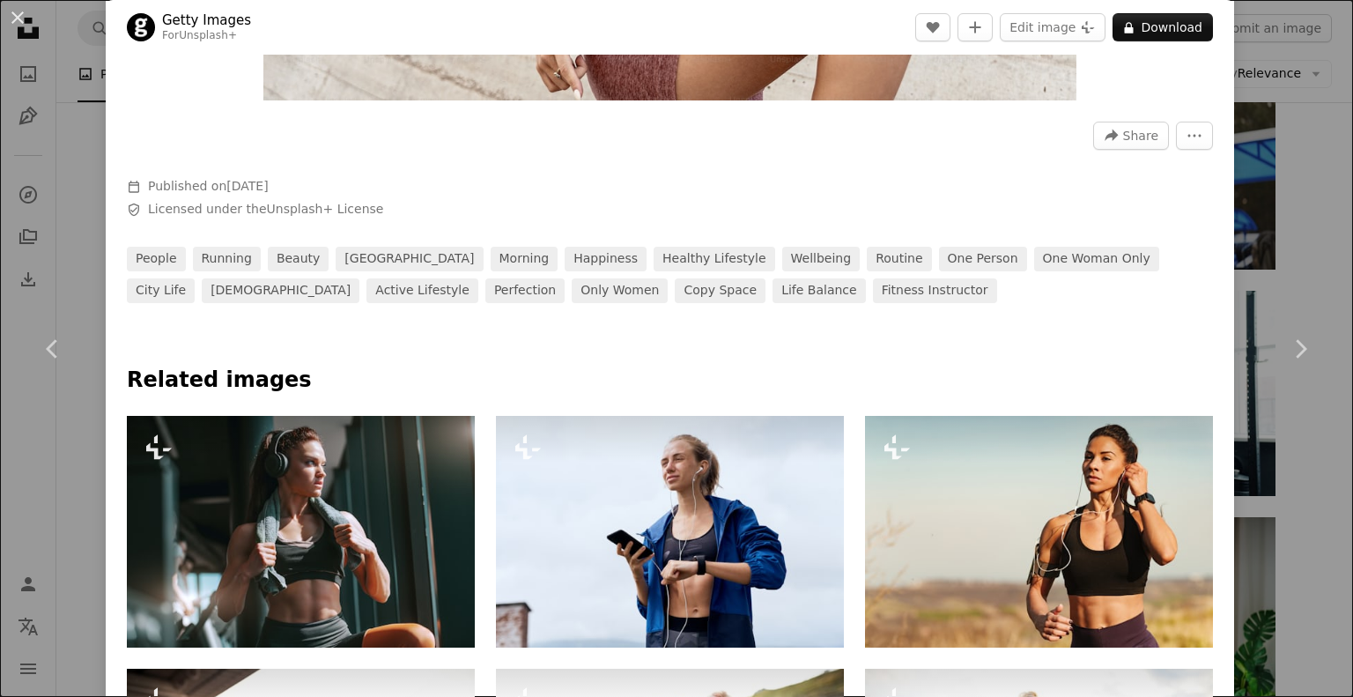
click at [1268, 517] on div "An X shape Chevron left Chevron right Getty Images For Unsplash+ A heart A plus…" at bounding box center [676, 348] width 1353 height 697
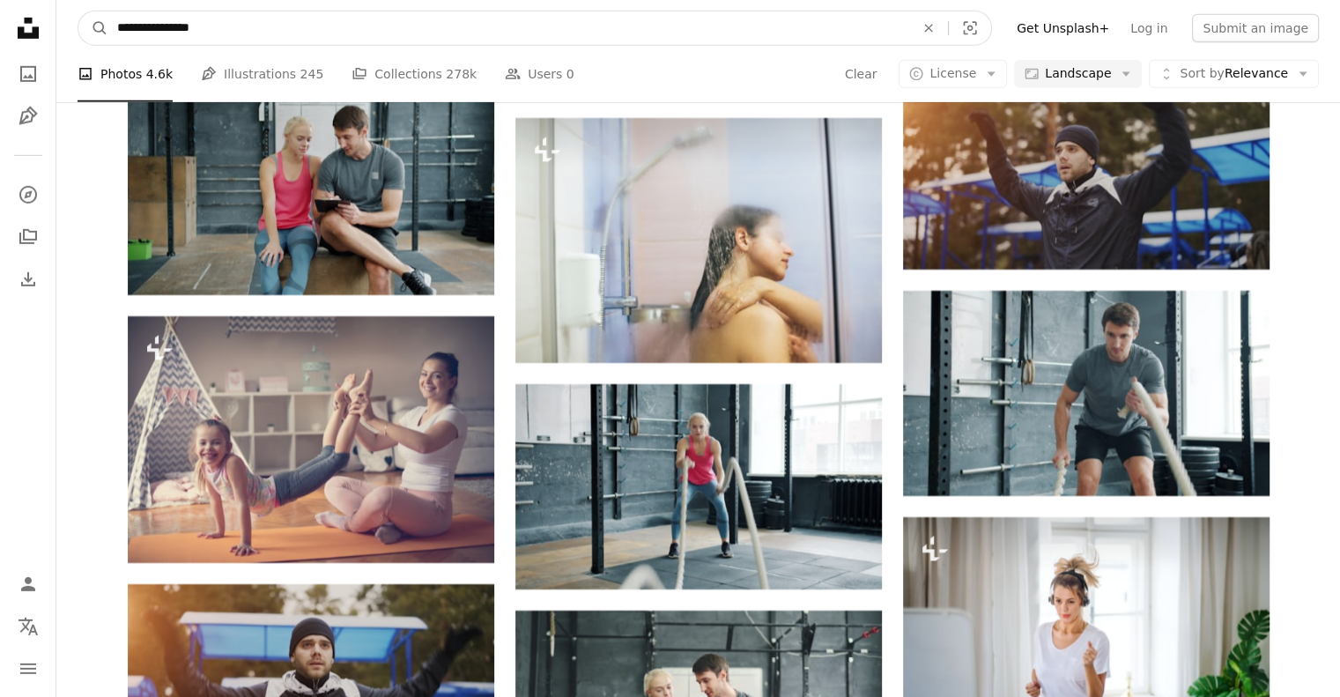
drag, startPoint x: 312, startPoint y: 18, endPoint x: 73, endPoint y: 12, distance: 238.7
click at [73, 12] on nav "**********" at bounding box center [697, 28] width 1283 height 56
type input "**********"
click button "A magnifying glass" at bounding box center [93, 27] width 30 height 33
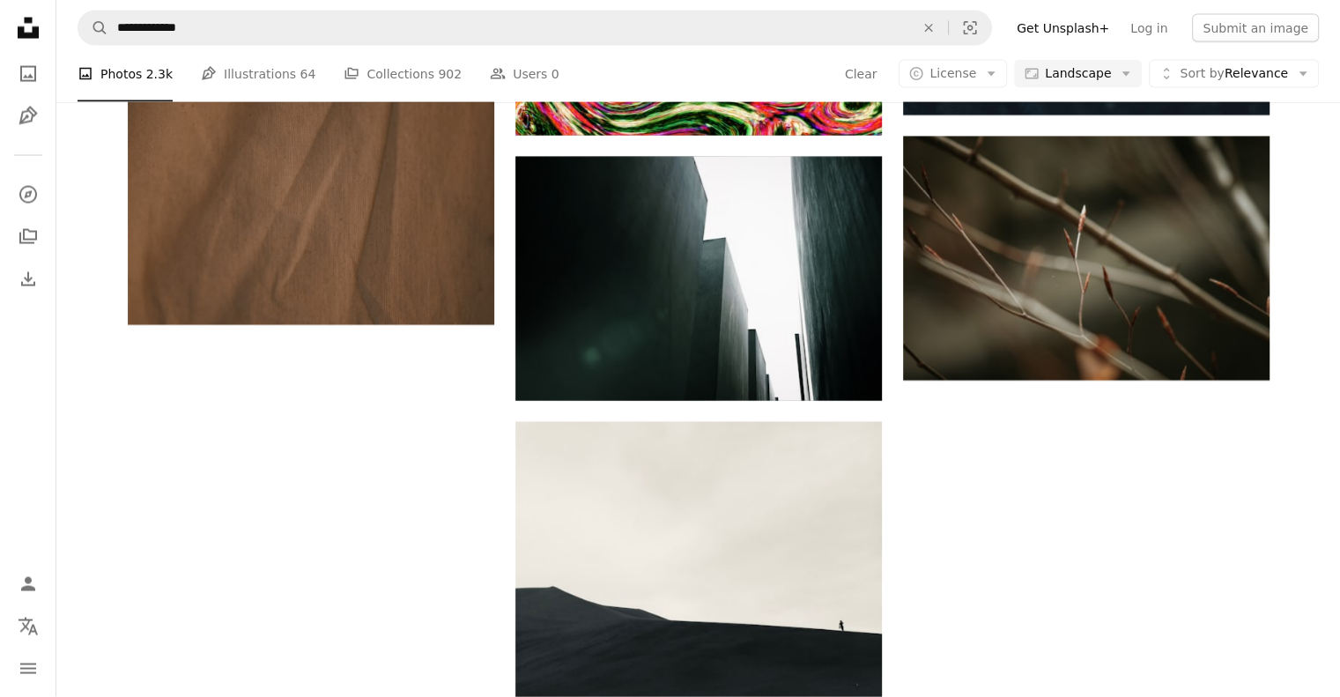
scroll to position [267, 0]
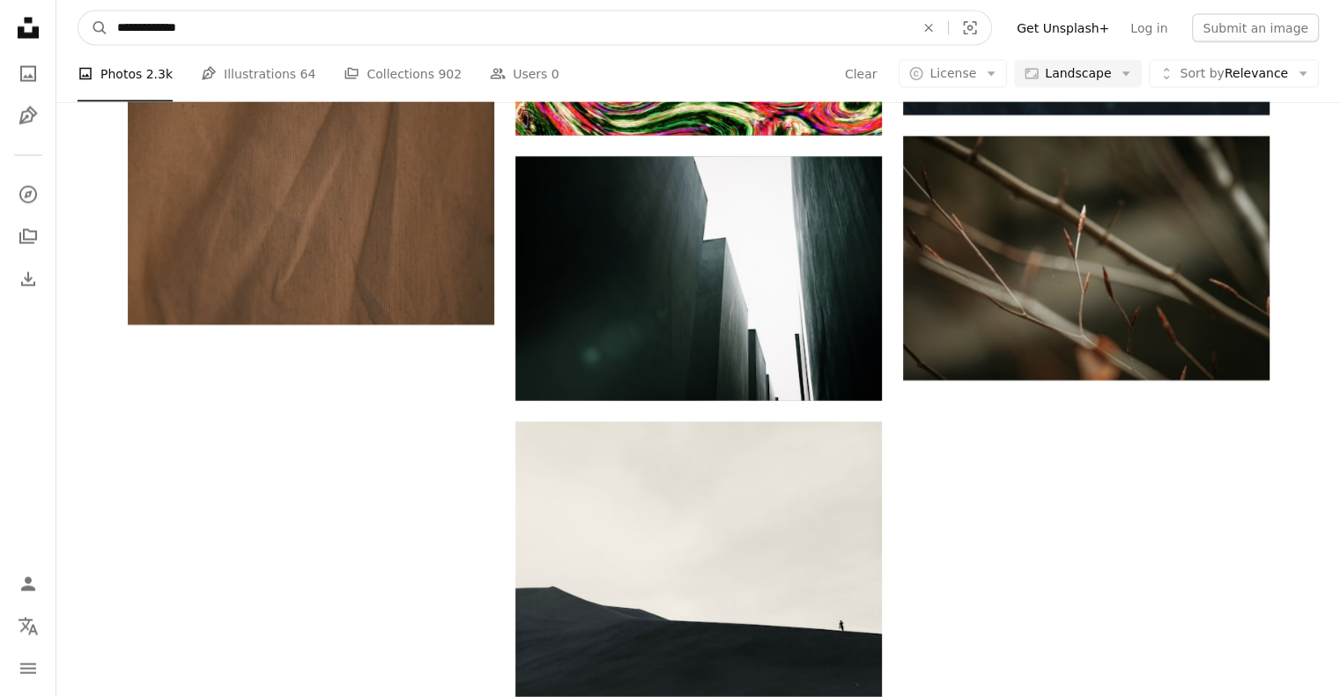
drag, startPoint x: 345, startPoint y: 4, endPoint x: 164, endPoint y: 13, distance: 181.6
click at [164, 13] on nav "**********" at bounding box center [697, 28] width 1283 height 56
drag, startPoint x: 207, startPoint y: 17, endPoint x: 102, endPoint y: 12, distance: 104.9
click at [102, 12] on form "**********" at bounding box center [535, 28] width 914 height 35
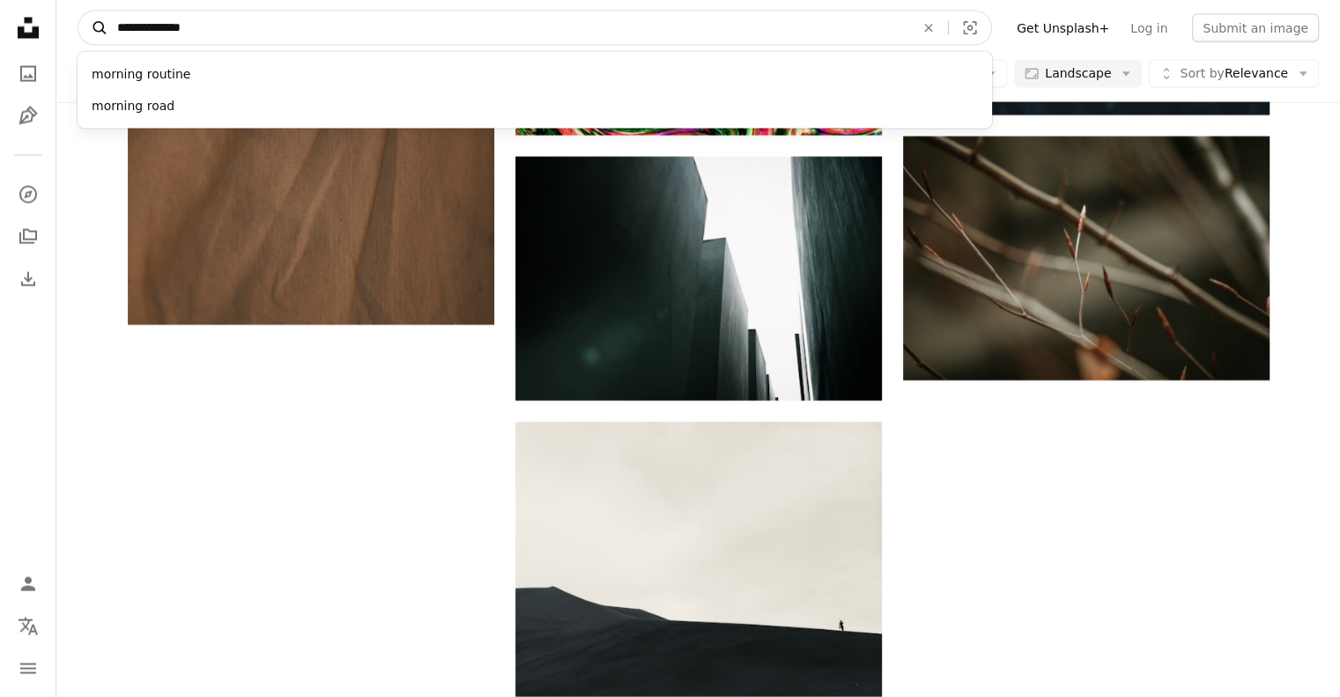
type input "**********"
click button "A magnifying glass" at bounding box center [93, 27] width 30 height 33
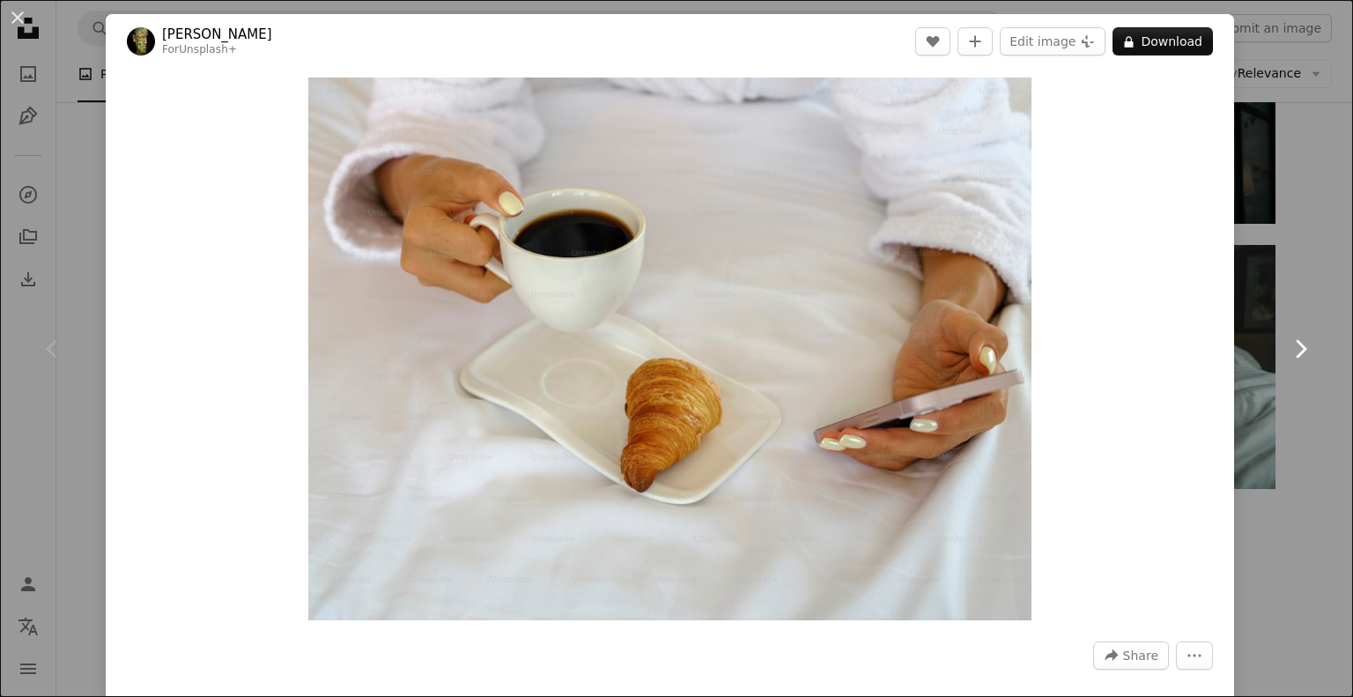
click at [1247, 269] on link "Chevron right" at bounding box center [1300, 348] width 106 height 169
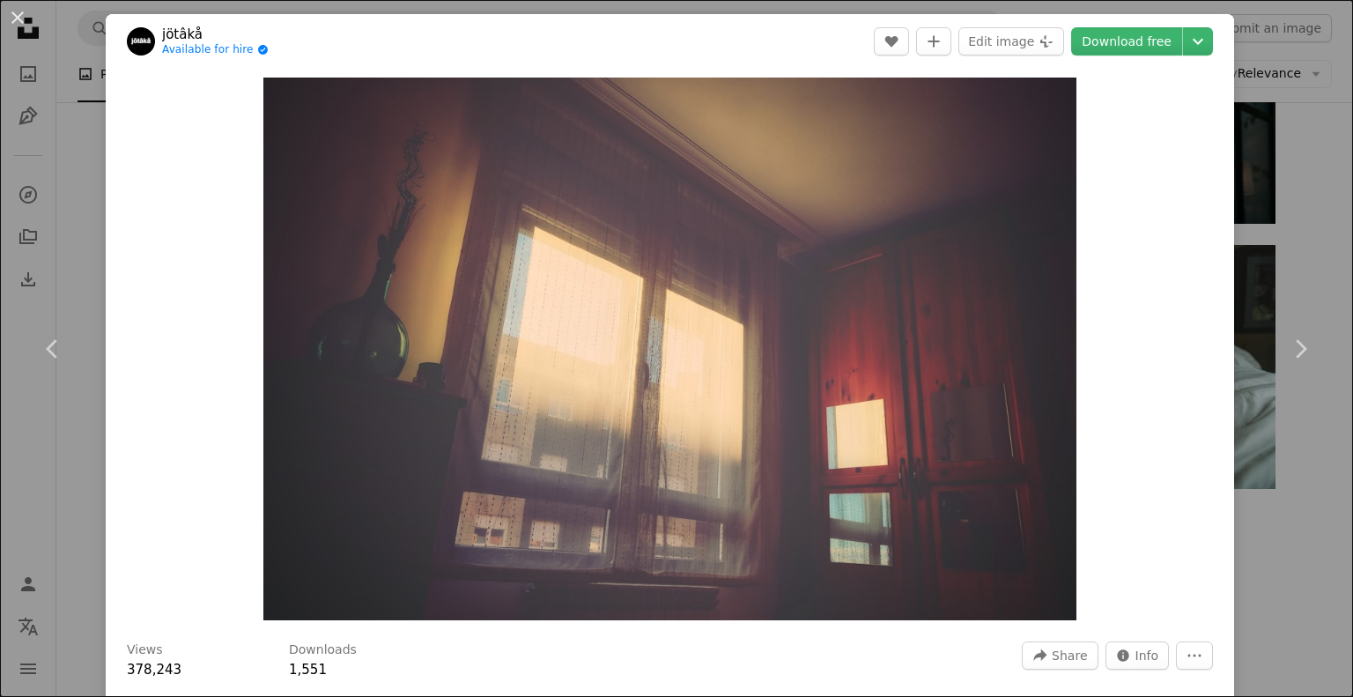
click at [1268, 196] on div "An X shape Chevron left Chevron right jötâkå Available for hire A checkmark ins…" at bounding box center [676, 348] width 1353 height 697
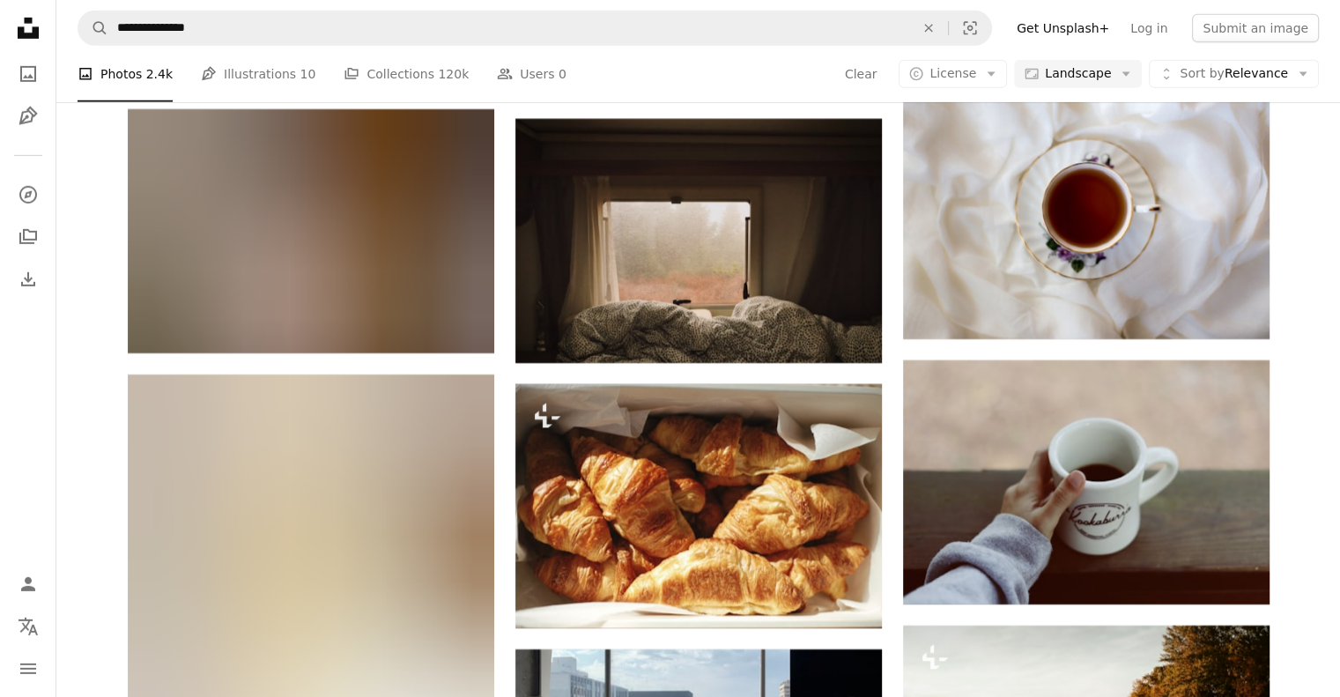
scroll to position [12846, 0]
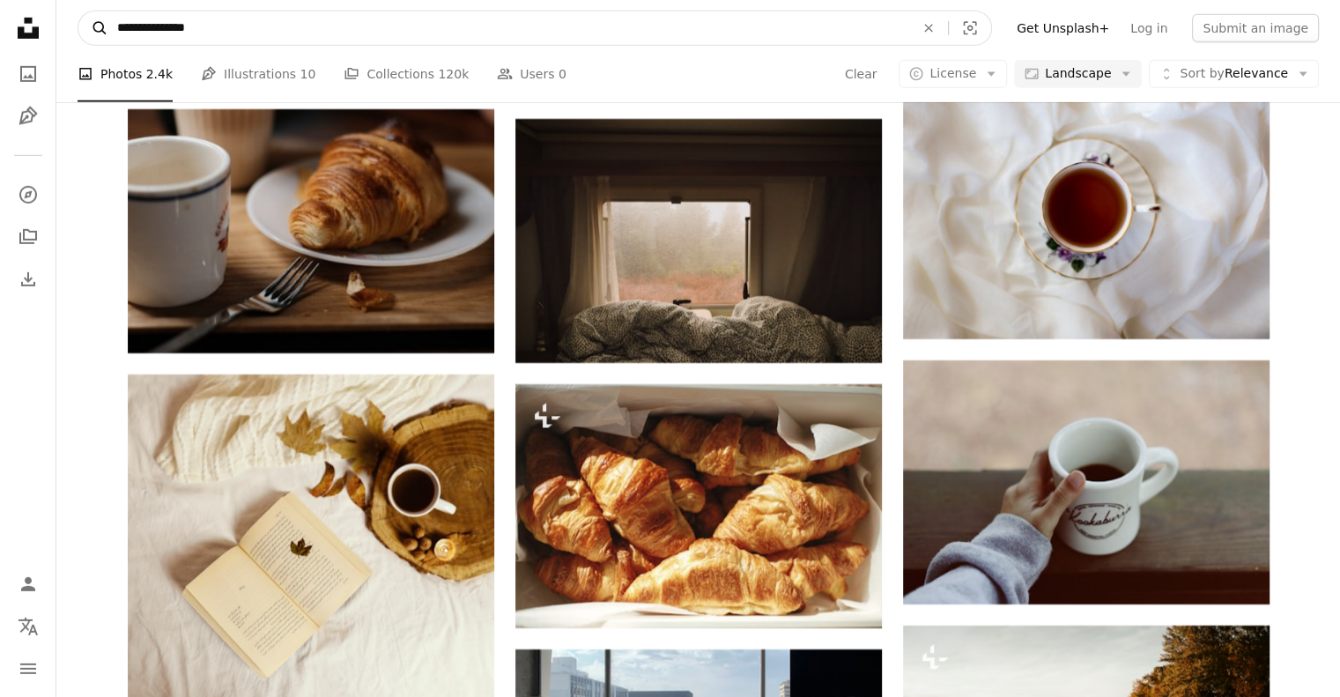
drag, startPoint x: 240, startPoint y: 38, endPoint x: 89, endPoint y: 29, distance: 150.9
click at [89, 29] on form "**********" at bounding box center [535, 28] width 914 height 35
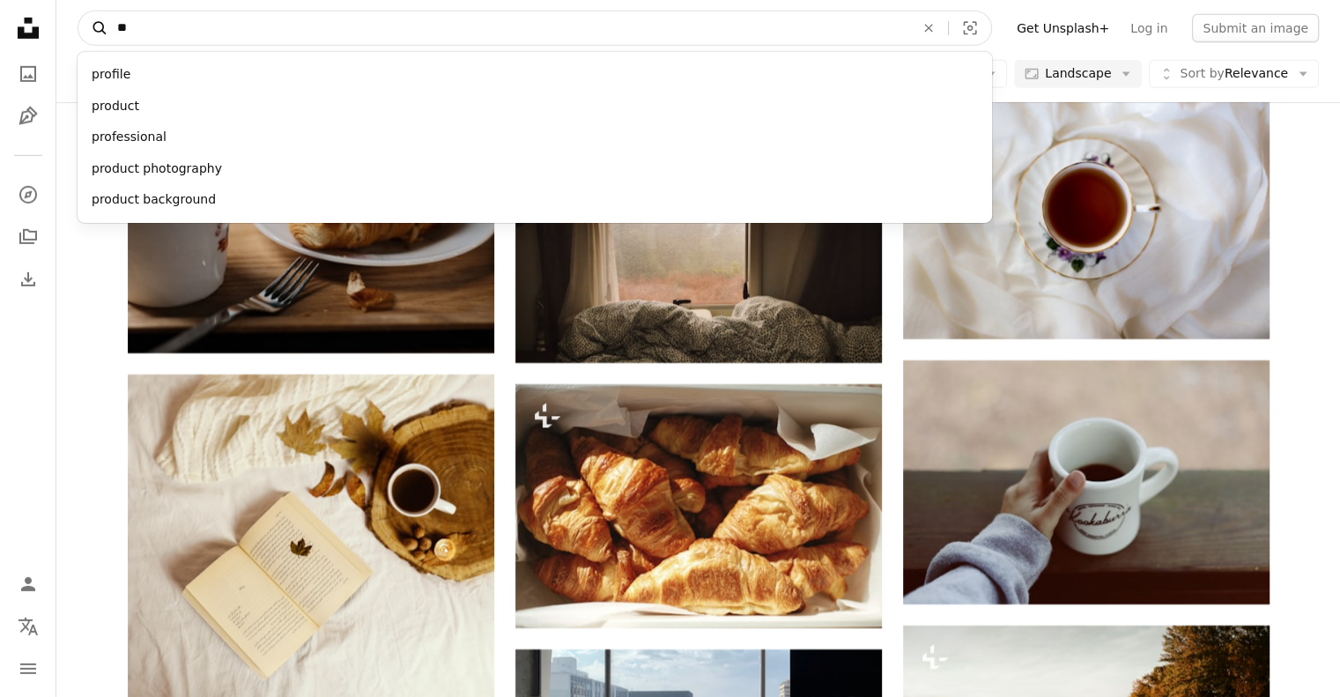
type input "*"
type input "********"
click at [78, 11] on button "A magnifying glass" at bounding box center [93, 27] width 30 height 33
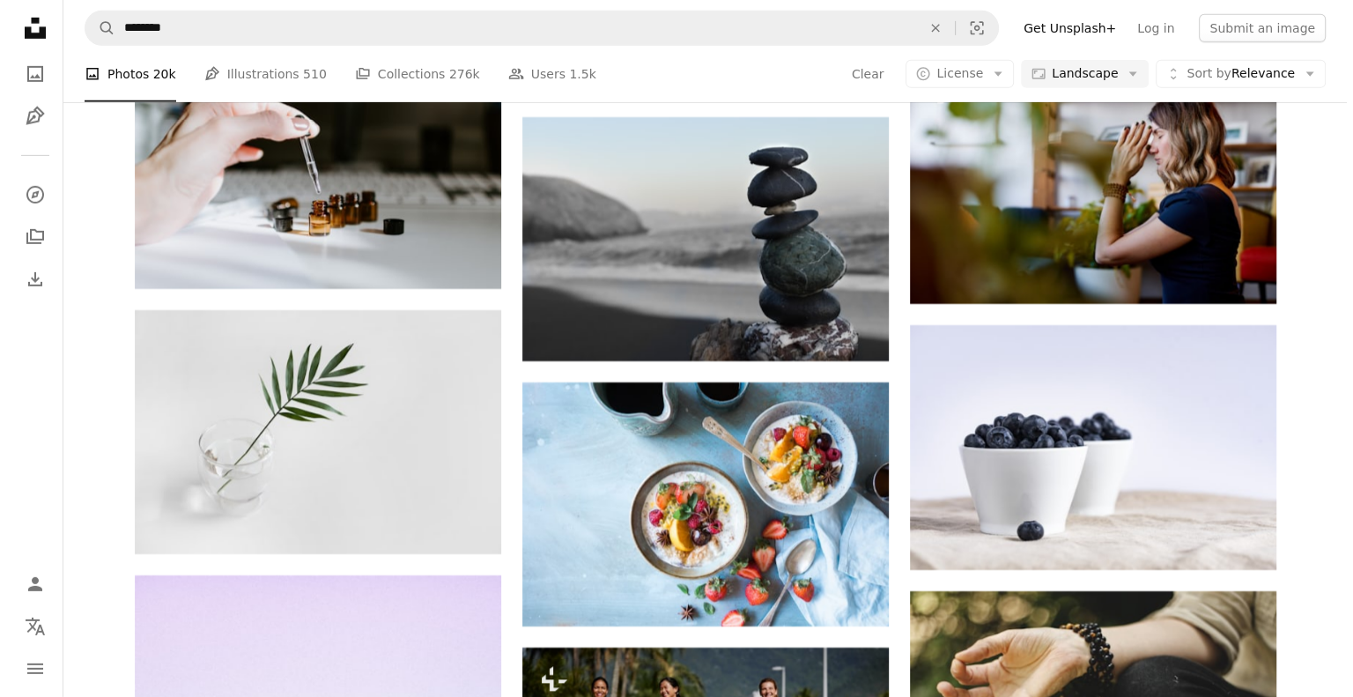
scroll to position [11192, 0]
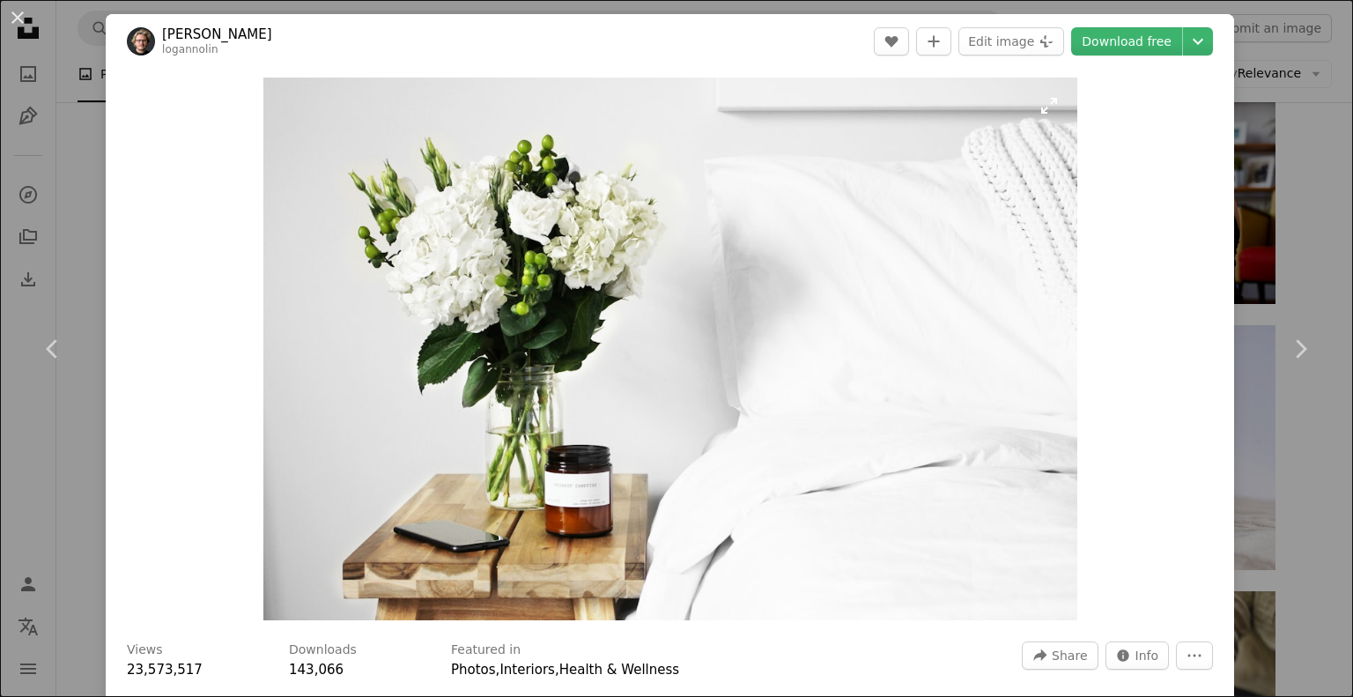
click at [764, 422] on img "Zoom in on this image" at bounding box center [670, 349] width 814 height 543
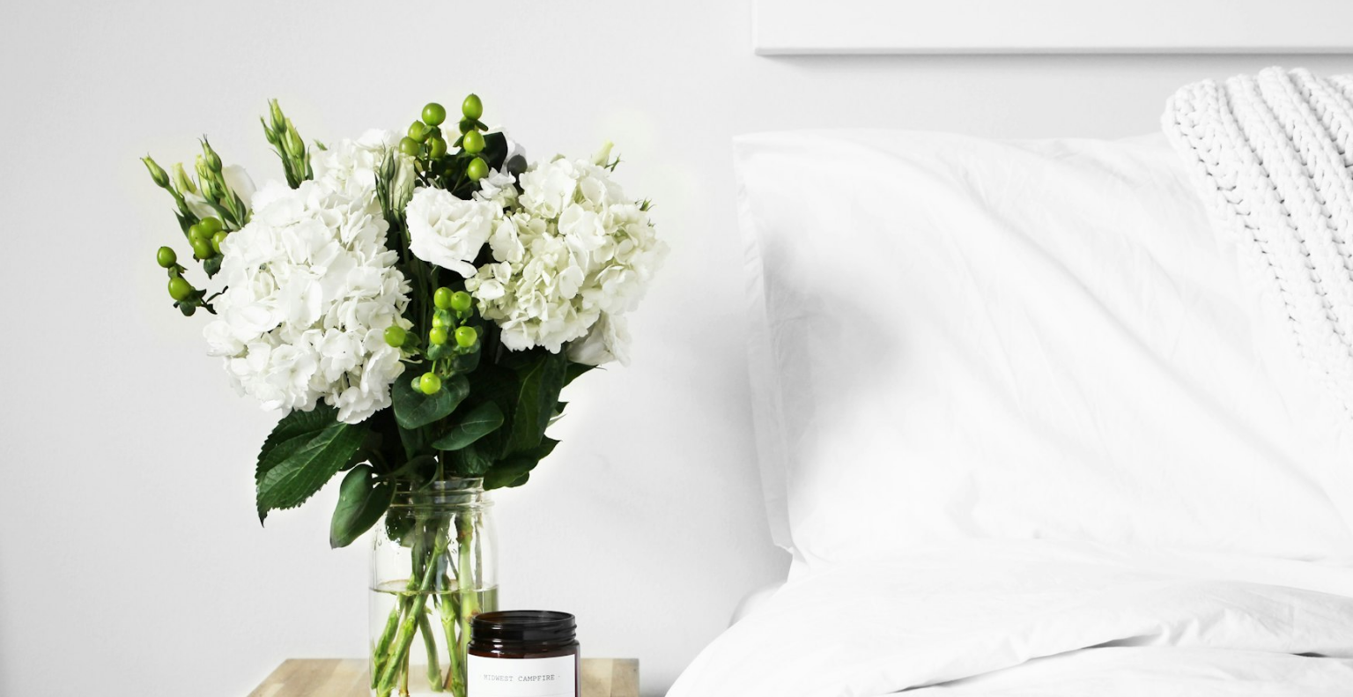
scroll to position [94, 0]
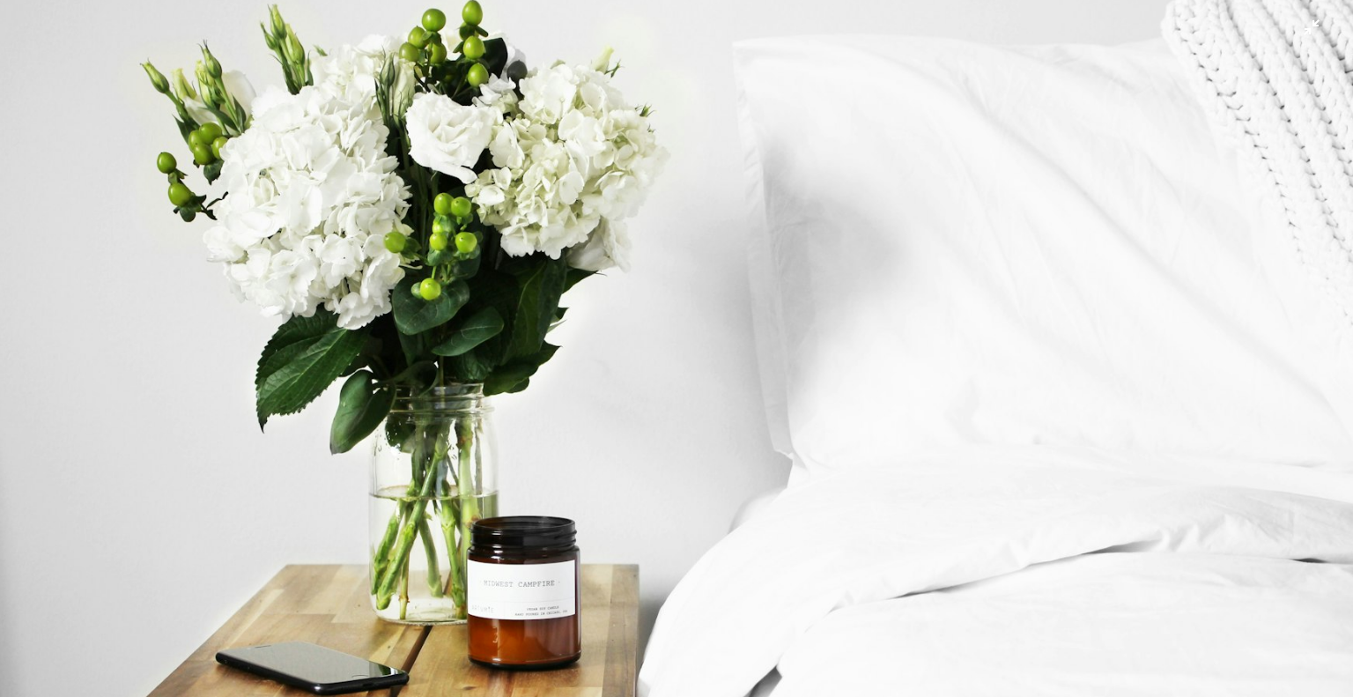
click at [764, 422] on img "Zoom out on this image" at bounding box center [676, 356] width 1355 height 903
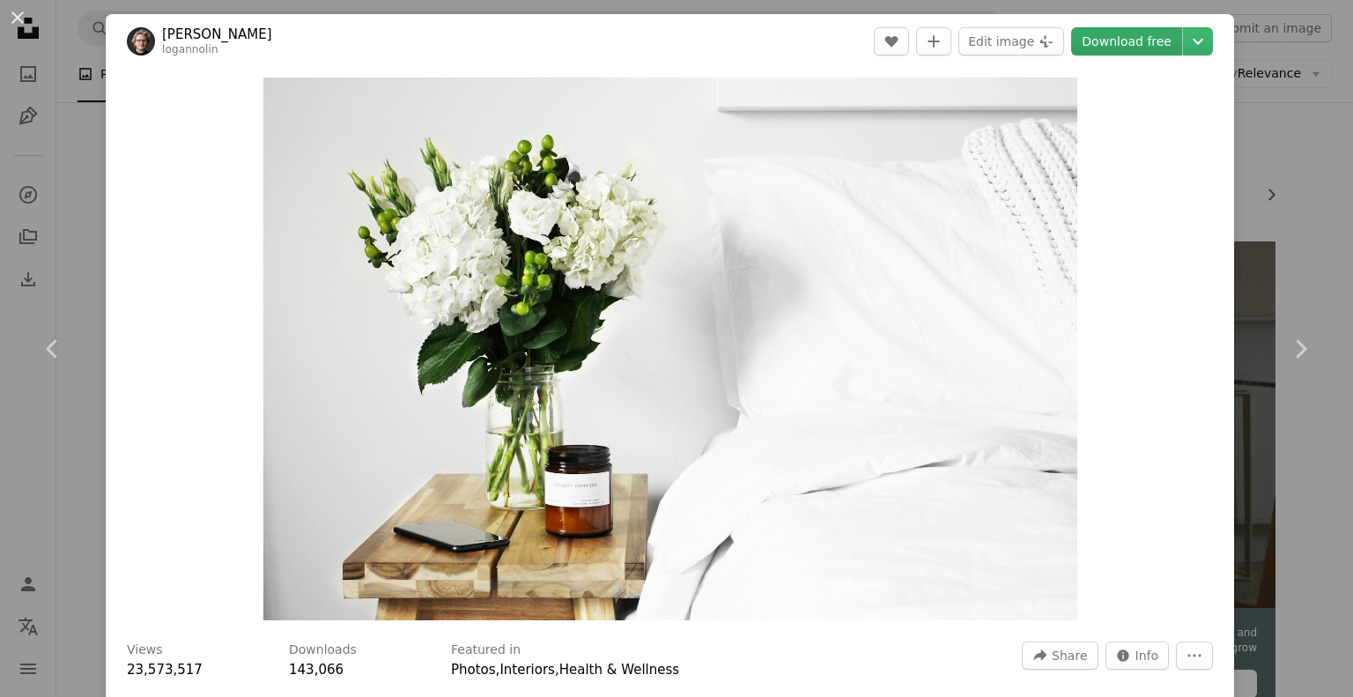
click at [1131, 40] on link "Download free" at bounding box center [1126, 41] width 111 height 28
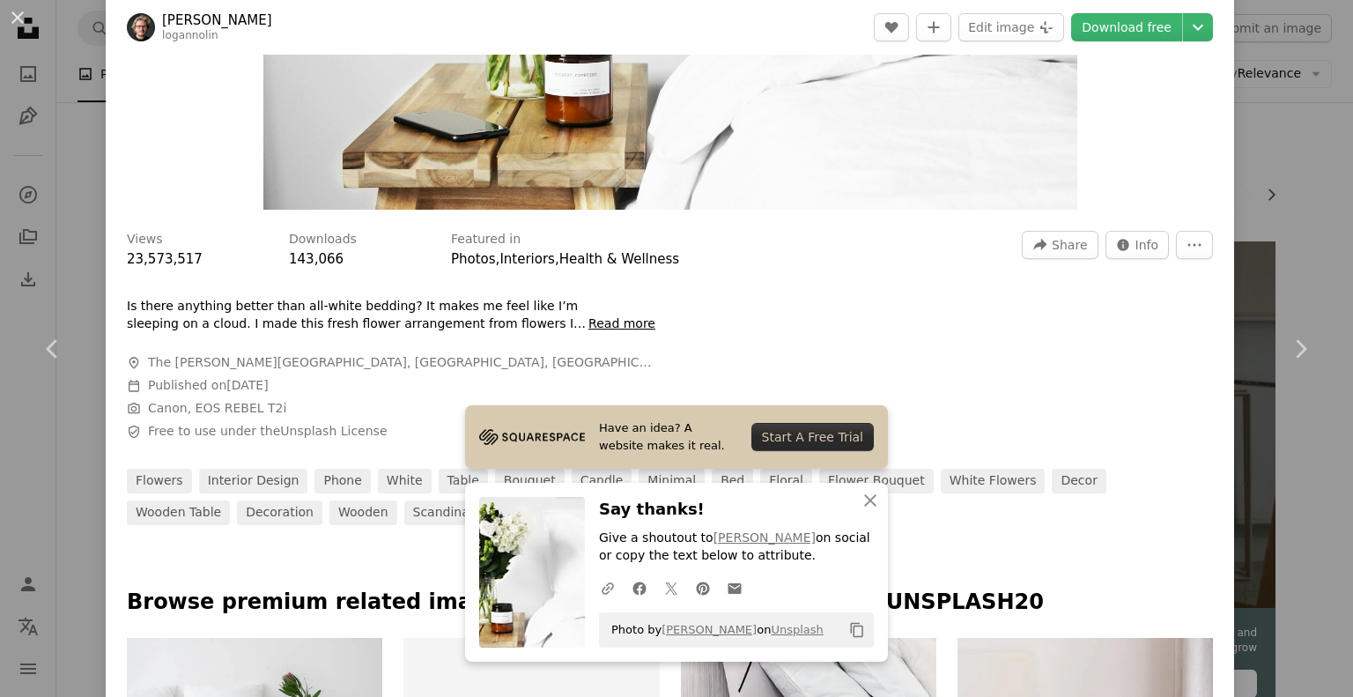
scroll to position [409, 0]
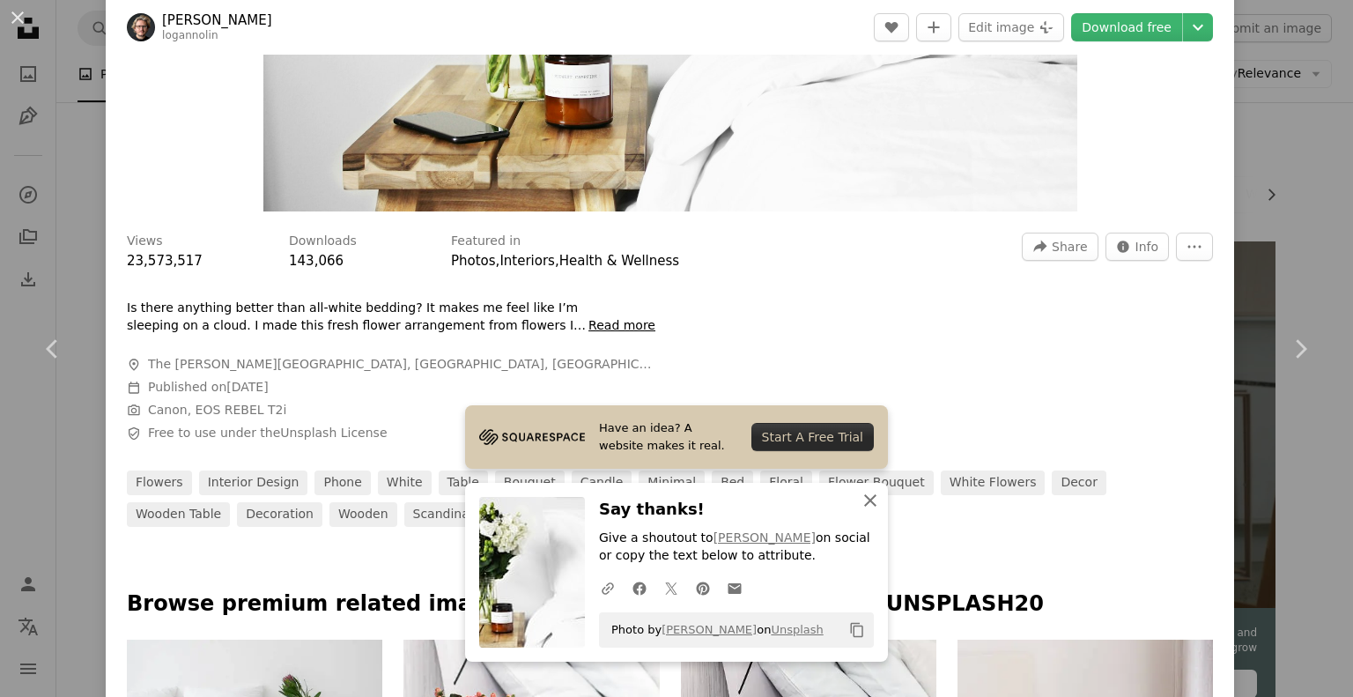
click at [868, 492] on icon "An X shape" at bounding box center [870, 500] width 21 height 21
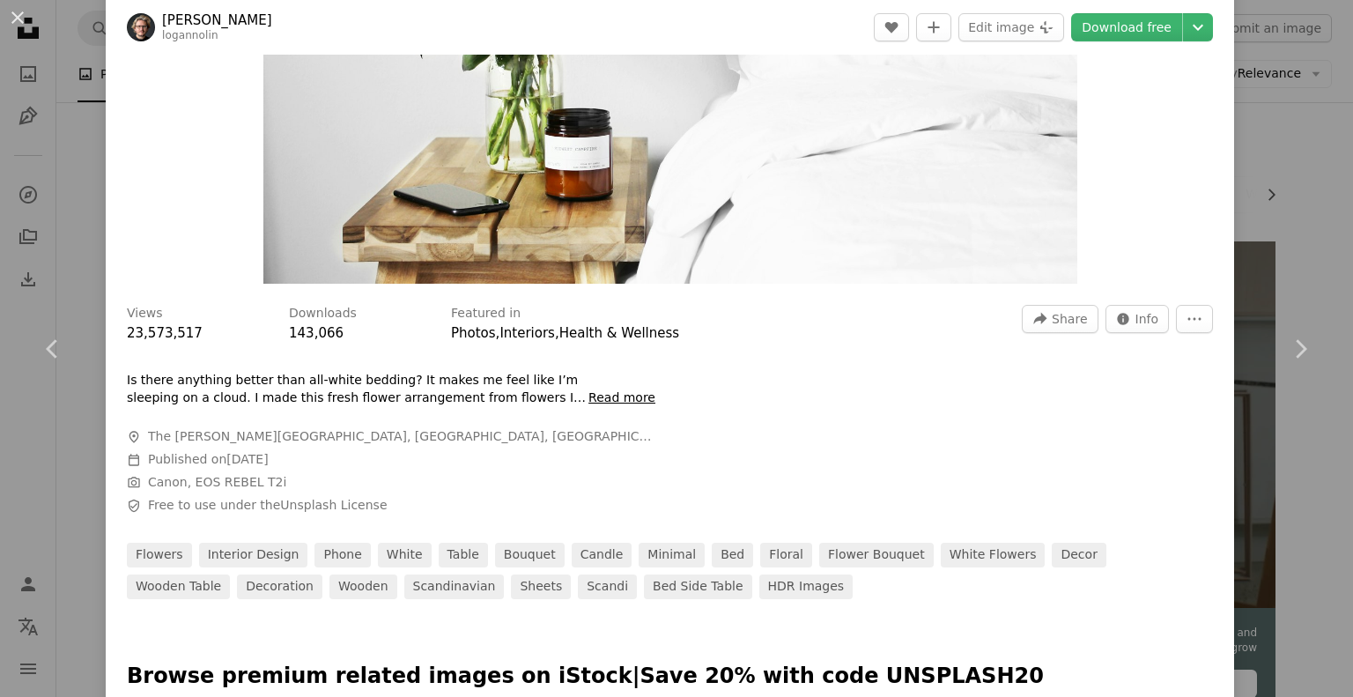
scroll to position [337, 0]
click at [1176, 320] on button "More Actions" at bounding box center [1194, 318] width 37 height 28
click at [772, 340] on dialog "An X shape Chevron left Chevron right [PERSON_NAME] logannolin A heart A plus s…" at bounding box center [676, 348] width 1353 height 697
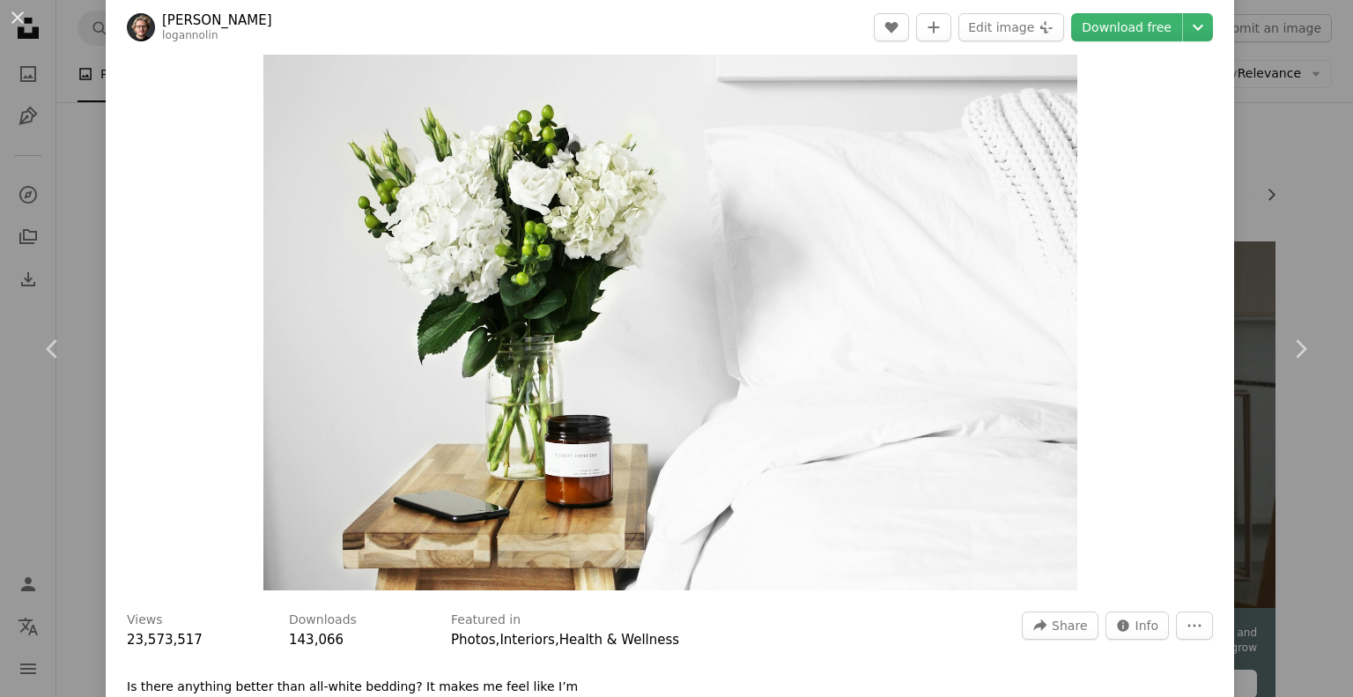
scroll to position [0, 0]
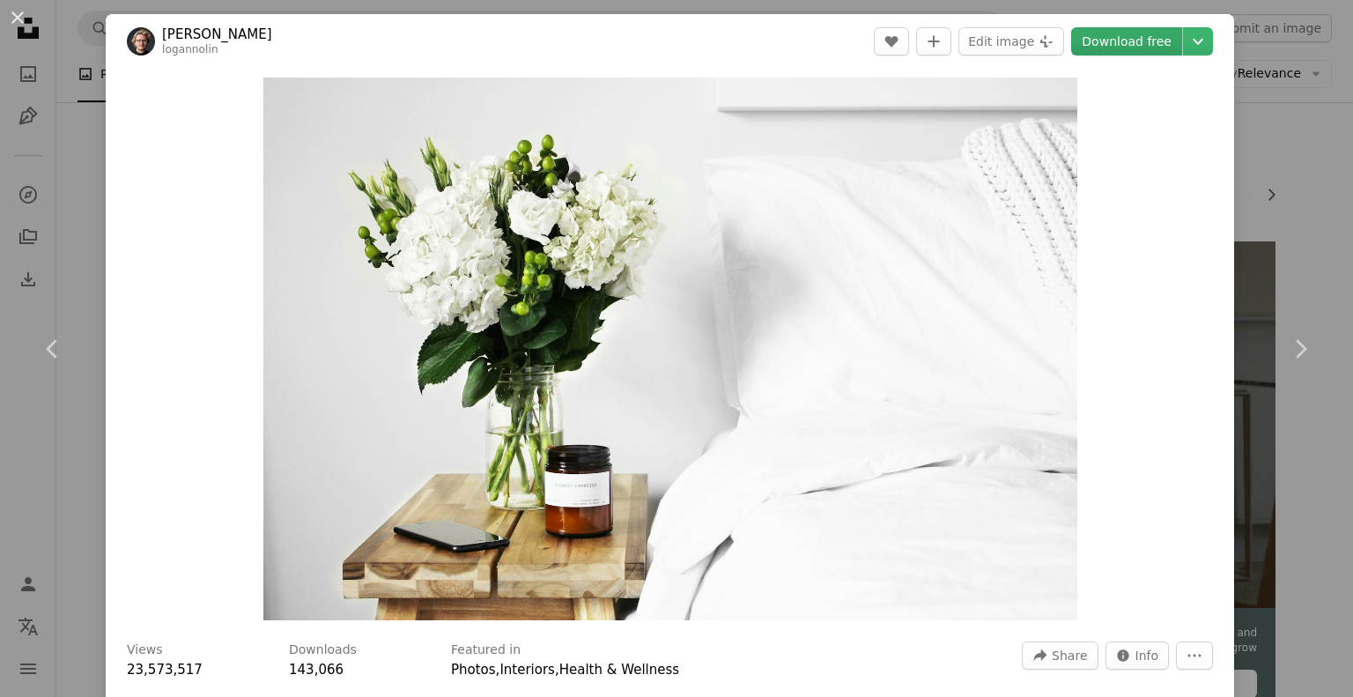
click at [1138, 34] on link "Download free" at bounding box center [1126, 41] width 111 height 28
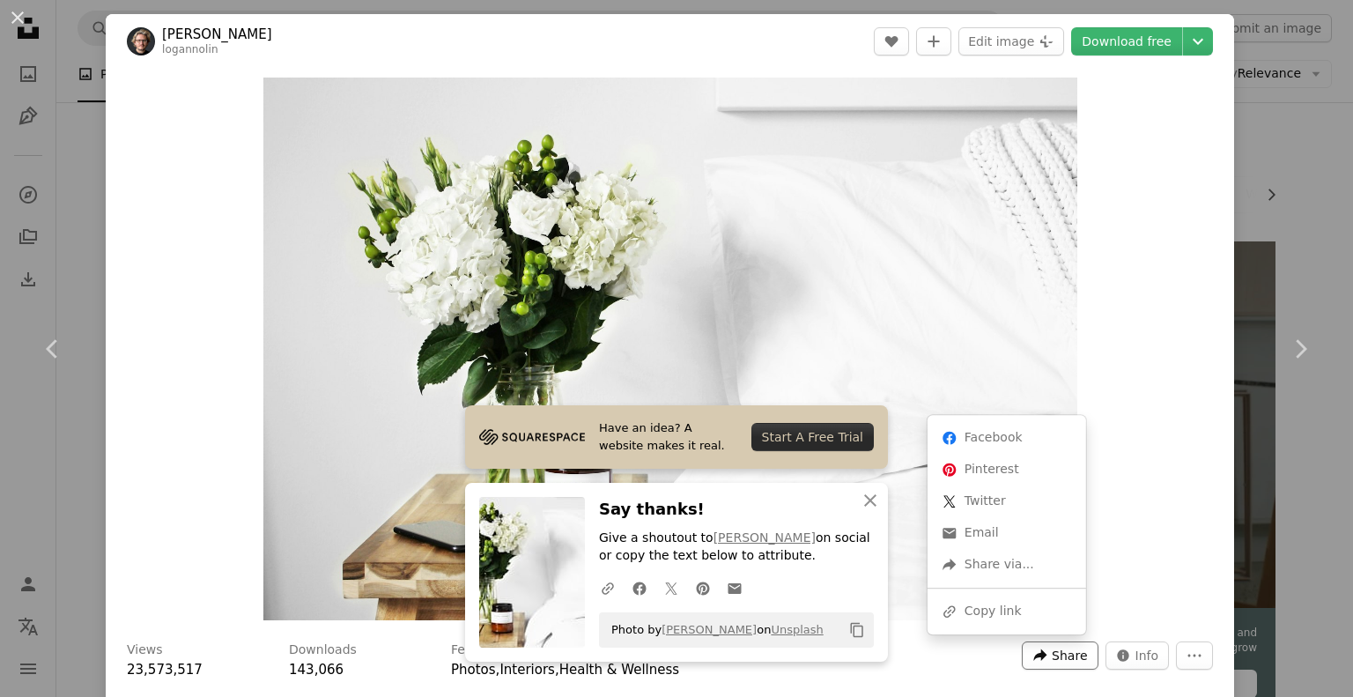
click at [1059, 653] on span "Share" at bounding box center [1069, 655] width 35 height 26
